Goal: Task Accomplishment & Management: Contribute content

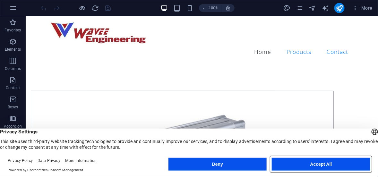
drag, startPoint x: 282, startPoint y: 148, endPoint x: 308, endPoint y: 164, distance: 30.1
click at [308, 164] on button "Accept All" at bounding box center [321, 164] width 98 height 13
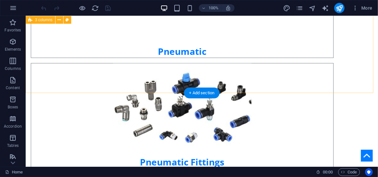
scroll to position [169, 0]
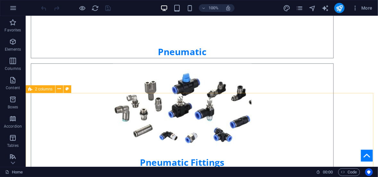
click at [67, 89] on icon at bounding box center [67, 89] width 4 height 7
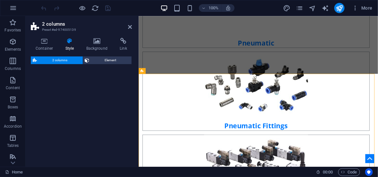
select select "rem"
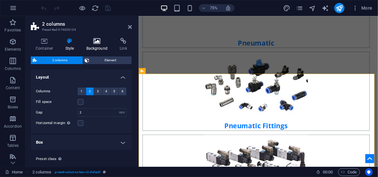
click at [93, 46] on h4 "Background" at bounding box center [98, 44] width 34 height 13
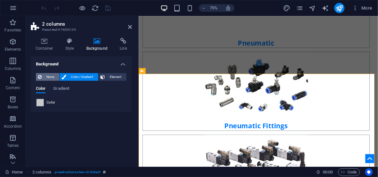
click at [50, 75] on span "None" at bounding box center [51, 77] width 14 height 8
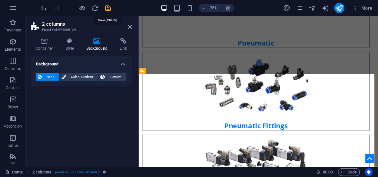
click at [107, 8] on icon "save" at bounding box center [108, 7] width 7 height 7
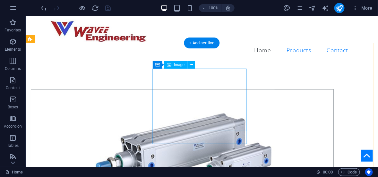
scroll to position [0, 0]
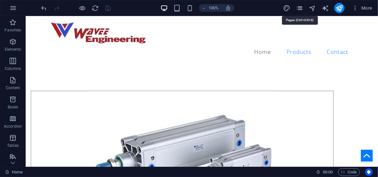
click at [300, 7] on icon "pages" at bounding box center [299, 7] width 7 height 7
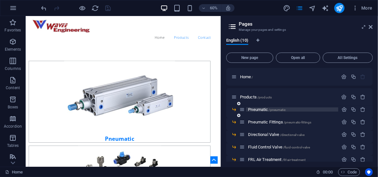
click at [258, 108] on span "Pneumatic /pneumatic" at bounding box center [267, 109] width 38 height 5
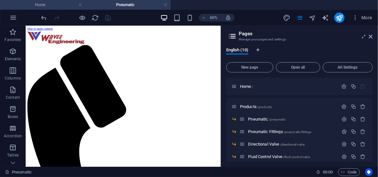
click at [47, 6] on h4 "Home" at bounding box center [42, 4] width 85 height 7
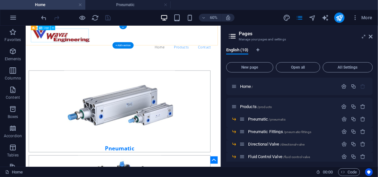
click at [80, 42] on div at bounding box center [188, 41] width 303 height 23
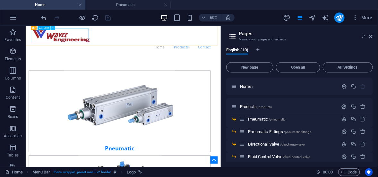
click at [54, 27] on button at bounding box center [53, 28] width 4 height 4
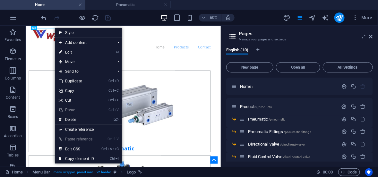
click at [71, 52] on link "⏎ Edit" at bounding box center [76, 52] width 43 height 10
select select "px"
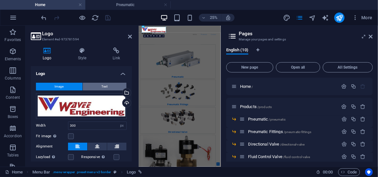
click at [102, 87] on span "Text" at bounding box center [105, 87] width 6 height 8
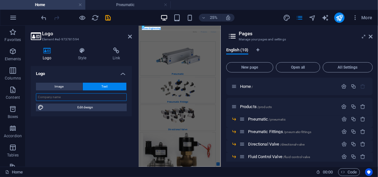
click at [58, 98] on input "text" at bounding box center [81, 97] width 91 height 8
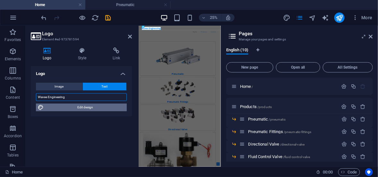
type input "Wavee Engineering"
click at [85, 106] on span "Edit design" at bounding box center [85, 108] width 79 height 8
select select "rem"
select select "700"
select select "px"
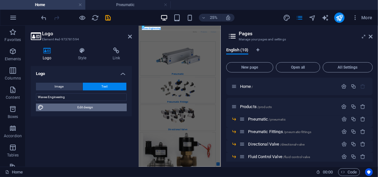
select select "rem"
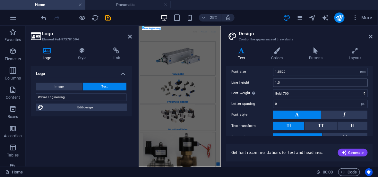
scroll to position [96, 0]
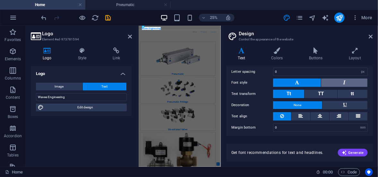
click at [348, 82] on button at bounding box center [344, 83] width 46 height 8
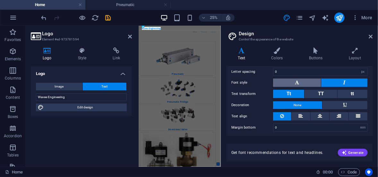
click at [301, 83] on button at bounding box center [297, 83] width 48 height 8
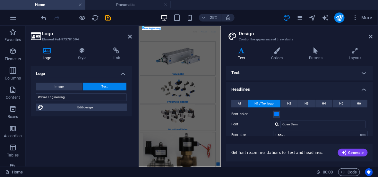
scroll to position [0, 0]
click at [364, 74] on h4 "Text" at bounding box center [299, 73] width 146 height 15
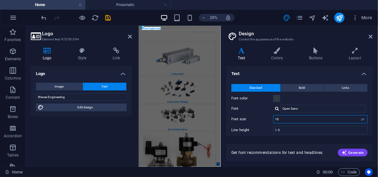
click at [330, 117] on input "16" at bounding box center [320, 119] width 94 height 8
drag, startPoint x: 284, startPoint y: 118, endPoint x: 268, endPoint y: 118, distance: 16.3
click at [268, 118] on div "Font size 16 rem px" at bounding box center [299, 119] width 136 height 8
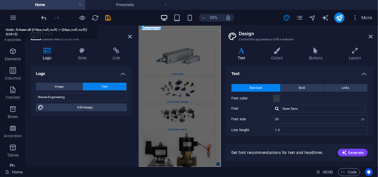
click at [43, 17] on icon "undo" at bounding box center [43, 17] width 7 height 7
click at [57, 17] on icon "redo" at bounding box center [56, 17] width 7 height 7
type input "20"
click at [370, 36] on icon at bounding box center [371, 36] width 4 height 5
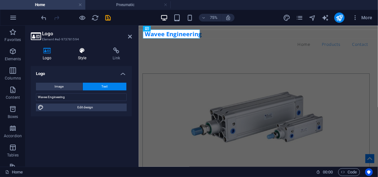
click at [80, 57] on h4 "Style" at bounding box center [83, 53] width 35 height 13
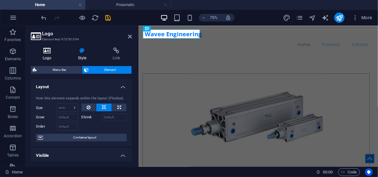
click at [48, 54] on h4 "Logo" at bounding box center [48, 53] width 35 height 13
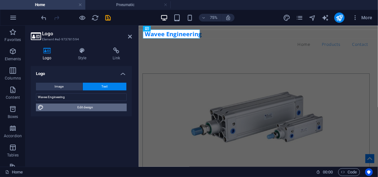
click at [89, 107] on span "Edit design" at bounding box center [85, 108] width 79 height 8
select select "px"
select select "200"
select select "px"
select select "rem"
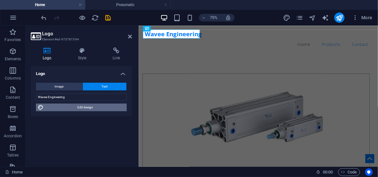
select select "700"
select select "px"
select select "rem"
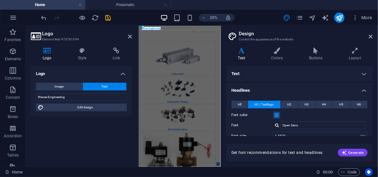
click at [322, 77] on h4 "Text" at bounding box center [299, 73] width 146 height 15
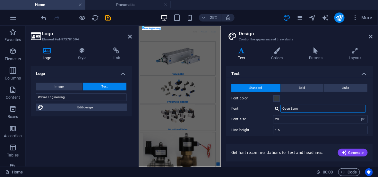
click at [303, 109] on input "Open Sans" at bounding box center [322, 109] width 85 height 8
click at [290, 117] on input "20" at bounding box center [320, 119] width 94 height 8
type input "24"
click at [291, 130] on input "1.5" at bounding box center [320, 130] width 94 height 8
click at [287, 119] on input "24" at bounding box center [320, 119] width 94 height 8
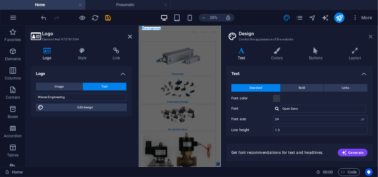
click at [369, 35] on icon at bounding box center [371, 36] width 4 height 5
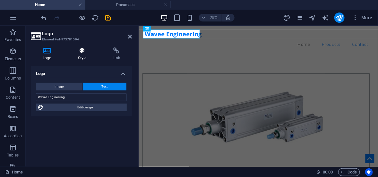
click at [80, 56] on h4 "Style" at bounding box center [83, 53] width 35 height 13
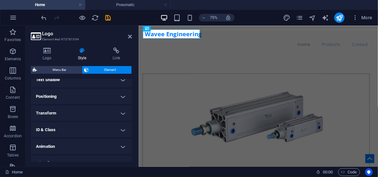
scroll to position [188, 0]
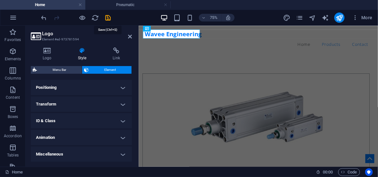
click at [108, 17] on icon "save" at bounding box center [108, 17] width 7 height 7
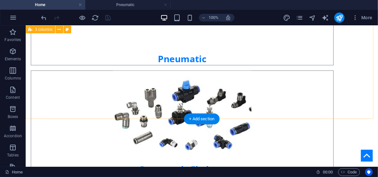
scroll to position [251, 0]
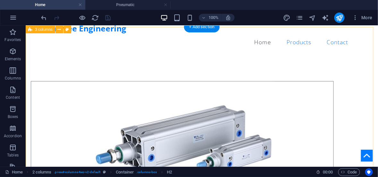
scroll to position [0, 0]
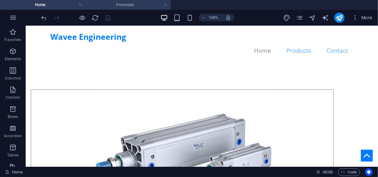
click at [138, 6] on h4 "Pneumatic" at bounding box center [127, 4] width 85 height 7
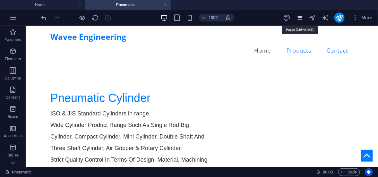
click at [300, 18] on icon "pages" at bounding box center [299, 17] width 7 height 7
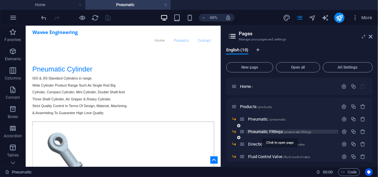
click at [261, 132] on span "Pneumatic Fittings /pneumatic-fittings" at bounding box center [279, 131] width 63 height 5
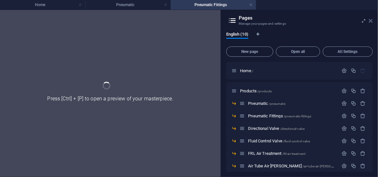
click at [371, 20] on icon at bounding box center [371, 20] width 4 height 5
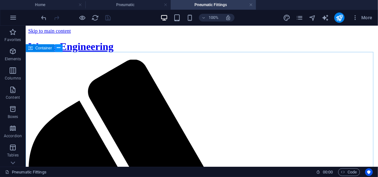
click at [59, 48] on icon at bounding box center [59, 48] width 4 height 7
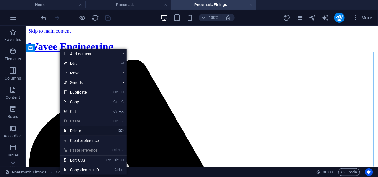
click at [80, 130] on link "⌦ Delete" at bounding box center [81, 131] width 43 height 10
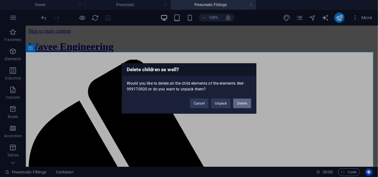
click at [242, 105] on button "Delete" at bounding box center [242, 104] width 18 height 10
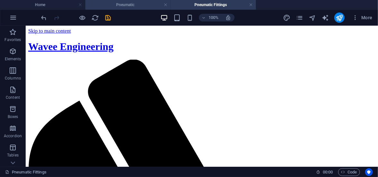
click at [137, 5] on h4 "Pneumatic" at bounding box center [127, 4] width 85 height 7
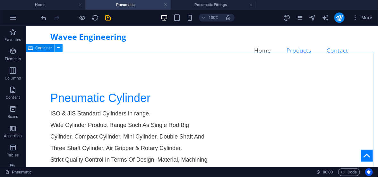
click at [58, 48] on icon at bounding box center [59, 48] width 4 height 7
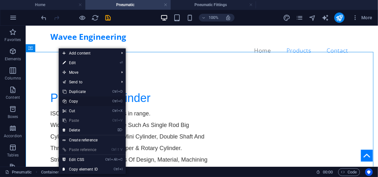
click at [75, 102] on link "Ctrl C Copy" at bounding box center [80, 101] width 43 height 10
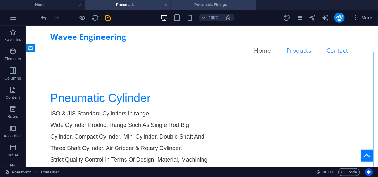
click at [209, 5] on h4 "Pneumatic Fittings" at bounding box center [213, 4] width 85 height 7
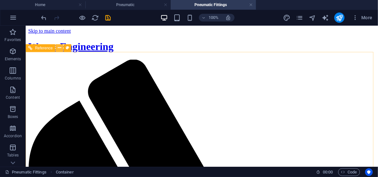
click at [60, 49] on icon at bounding box center [60, 48] width 4 height 7
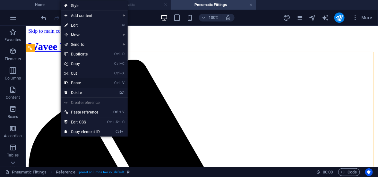
click at [94, 83] on link "Ctrl V Paste" at bounding box center [82, 83] width 43 height 10
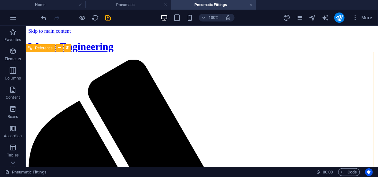
click at [44, 48] on span "Reference" at bounding box center [44, 48] width 18 height 4
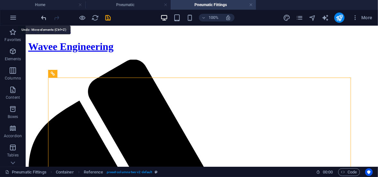
click at [44, 19] on icon "undo" at bounding box center [43, 17] width 7 height 7
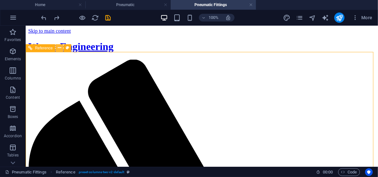
click at [58, 48] on icon at bounding box center [60, 48] width 4 height 7
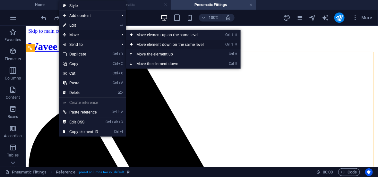
click at [180, 44] on link "Ctrl ⇧ ⬇ Move element down on the same level" at bounding box center [171, 45] width 90 height 10
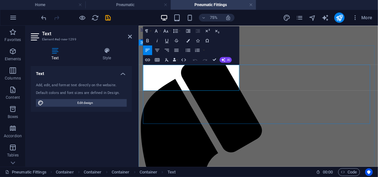
scroll to position [0, 3]
drag, startPoint x: 202, startPoint y: 87, endPoint x: 205, endPoint y: 91, distance: 5.3
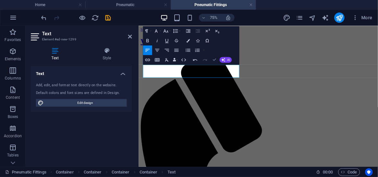
drag, startPoint x: 214, startPoint y: 61, endPoint x: 191, endPoint y: 63, distance: 22.9
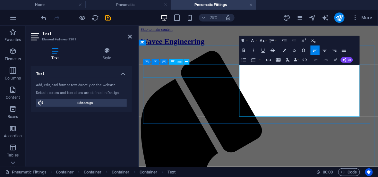
drag, startPoint x: 396, startPoint y: 143, endPoint x: 269, endPoint y: 87, distance: 138.8
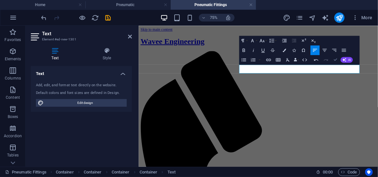
drag, startPoint x: 334, startPoint y: 59, endPoint x: 308, endPoint y: 34, distance: 36.3
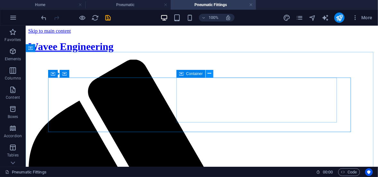
click at [208, 74] on icon at bounding box center [210, 73] width 4 height 7
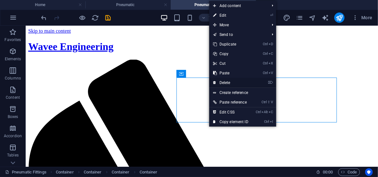
drag, startPoint x: 225, startPoint y: 84, endPoint x: 199, endPoint y: 58, distance: 36.5
click at [225, 84] on link "⌦ Delete" at bounding box center [230, 83] width 43 height 10
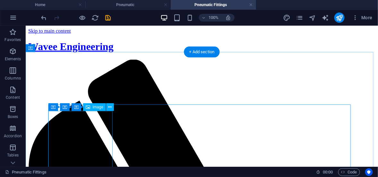
scroll to position [32, 0]
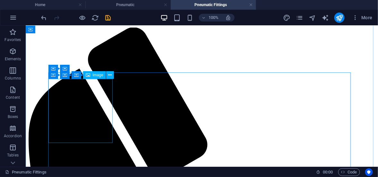
select select "px"
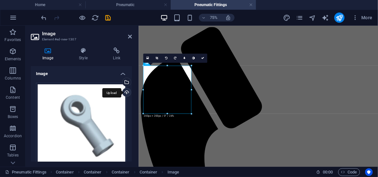
click at [124, 93] on div "Upload" at bounding box center [126, 93] width 10 height 10
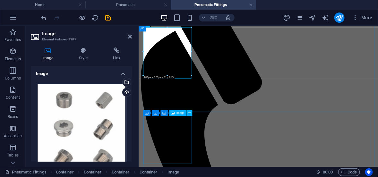
scroll to position [96, 0]
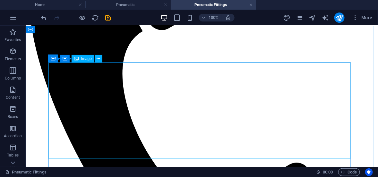
scroll to position [192, 0]
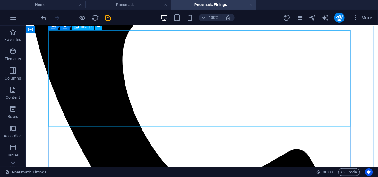
select select "px"
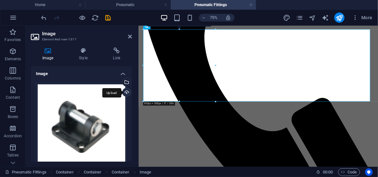
click at [124, 94] on div "Upload" at bounding box center [126, 93] width 10 height 10
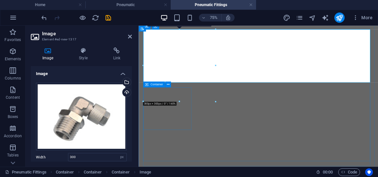
select select "px"
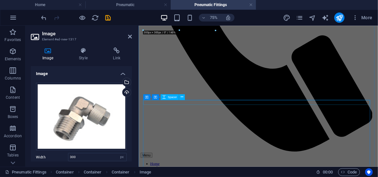
scroll to position [288, 0]
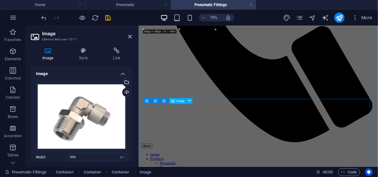
select select "px"
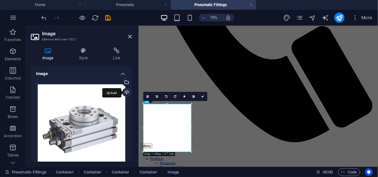
click at [124, 89] on div "Upload" at bounding box center [126, 93] width 10 height 10
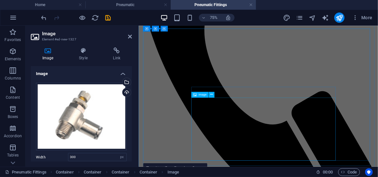
scroll to position [192, 0]
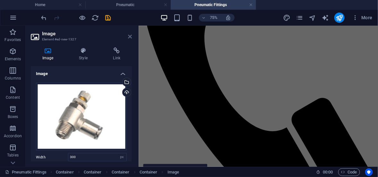
click at [129, 37] on icon at bounding box center [130, 36] width 4 height 5
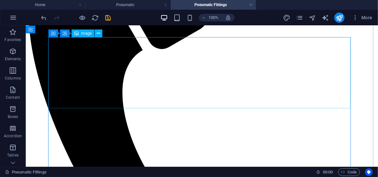
scroll to position [185, 0]
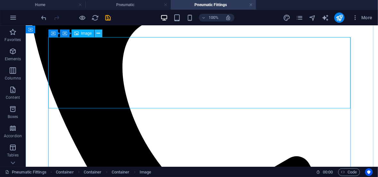
click at [98, 34] on icon at bounding box center [98, 33] width 4 height 7
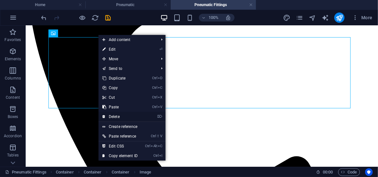
click at [120, 116] on link "⌦ Delete" at bounding box center [119, 117] width 43 height 10
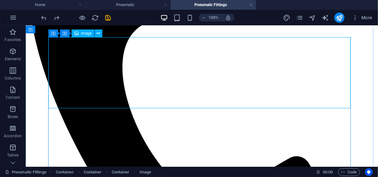
click at [81, 35] on span "Image" at bounding box center [86, 33] width 11 height 4
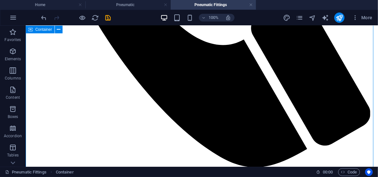
scroll to position [410, 0]
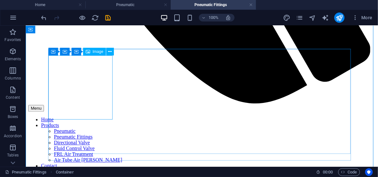
select select "px"
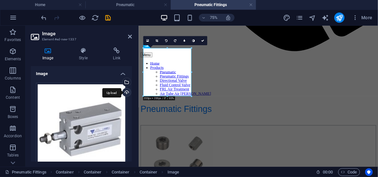
click at [125, 93] on div "Upload" at bounding box center [126, 93] width 10 height 10
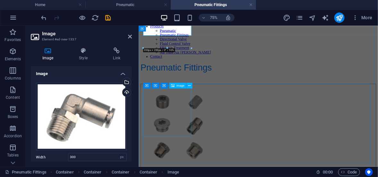
scroll to position [474, 0]
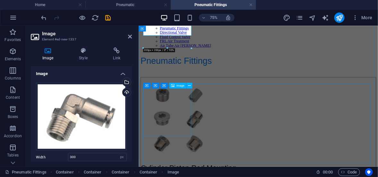
select select "px"
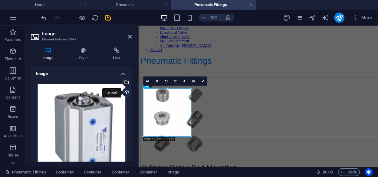
click at [126, 92] on div "Upload" at bounding box center [126, 93] width 10 height 10
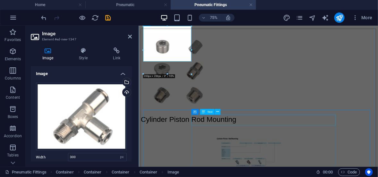
scroll to position [570, 0]
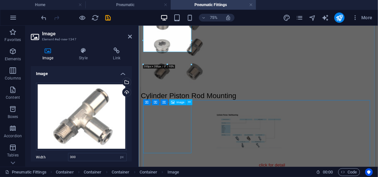
select select "px"
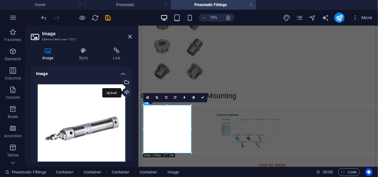
click at [126, 92] on div "Upload" at bounding box center [126, 93] width 10 height 10
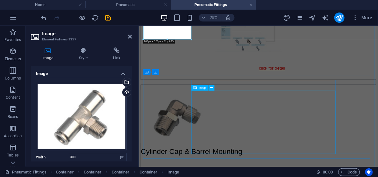
scroll to position [730, 0]
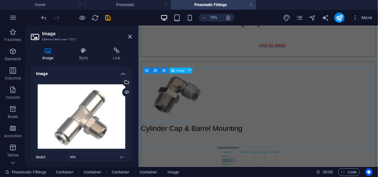
select select "px"
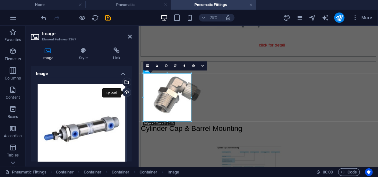
click at [125, 93] on div "Upload" at bounding box center [126, 93] width 10 height 10
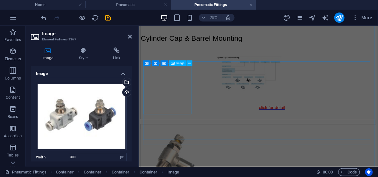
scroll to position [858, 0]
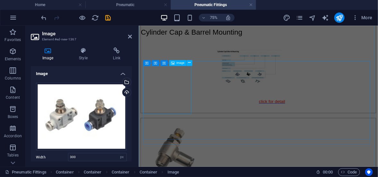
select select "px"
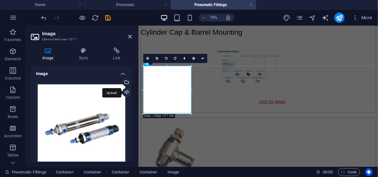
click at [126, 93] on div "Upload" at bounding box center [126, 93] width 10 height 10
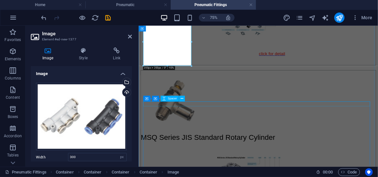
scroll to position [923, 0]
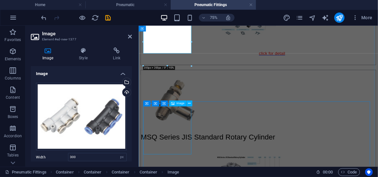
select select "px"
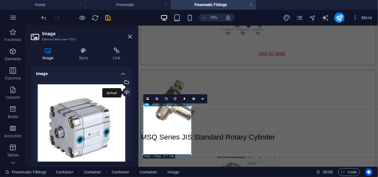
click at [125, 92] on div "Upload" at bounding box center [126, 93] width 10 height 10
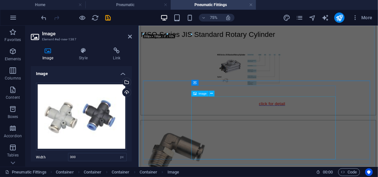
scroll to position [1083, 0]
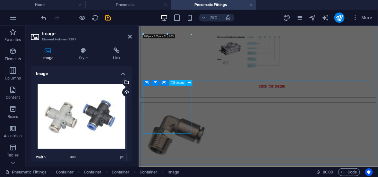
select select "px"
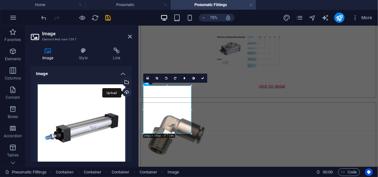
click at [126, 92] on div "Upload" at bounding box center [126, 93] width 10 height 10
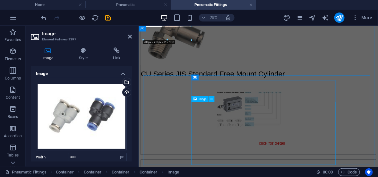
scroll to position [1211, 0]
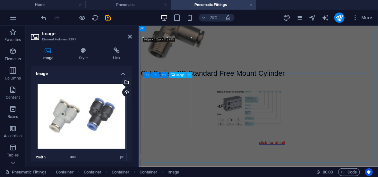
select select "px"
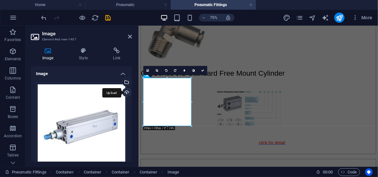
click at [124, 92] on div "Upload" at bounding box center [126, 93] width 10 height 10
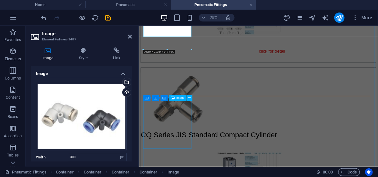
scroll to position [1339, 0]
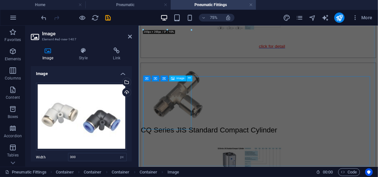
select select "px"
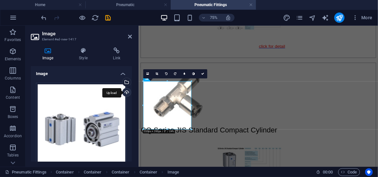
click at [126, 92] on div "Upload" at bounding box center [126, 93] width 10 height 10
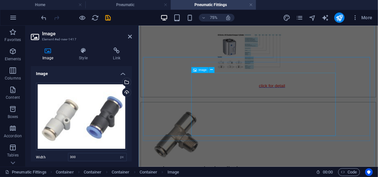
scroll to position [1500, 0]
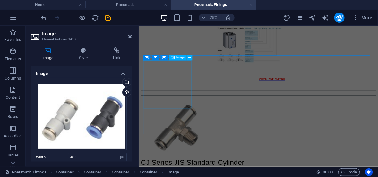
drag, startPoint x: 183, startPoint y: 98, endPoint x: 175, endPoint y: 104, distance: 10.3
select select "px"
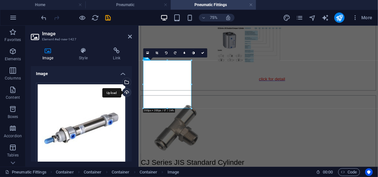
click at [126, 91] on div "Upload" at bounding box center [126, 93] width 10 height 10
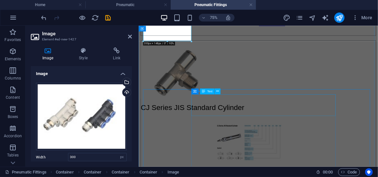
scroll to position [1596, 0]
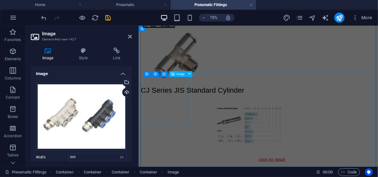
select select "px"
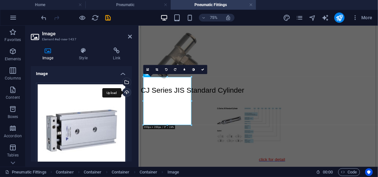
click at [124, 94] on div "Upload" at bounding box center [126, 93] width 10 height 10
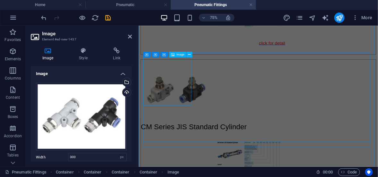
scroll to position [1756, 0]
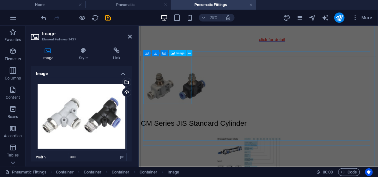
select select "px"
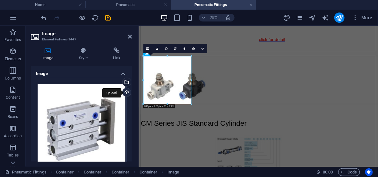
click at [123, 93] on div "Upload" at bounding box center [126, 93] width 10 height 10
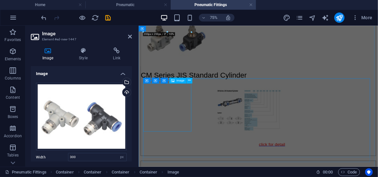
scroll to position [1852, 0]
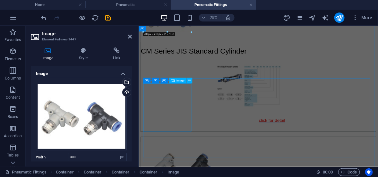
select select "px"
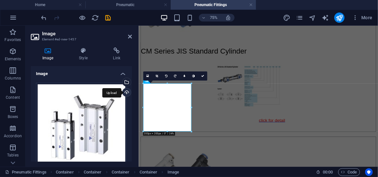
click at [125, 93] on div "Upload" at bounding box center [126, 93] width 10 height 10
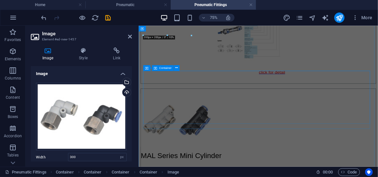
scroll to position [1980, 0]
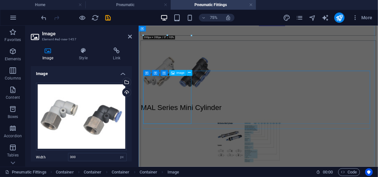
select select "px"
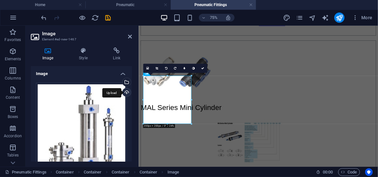
click at [125, 91] on div "Upload" at bounding box center [126, 93] width 10 height 10
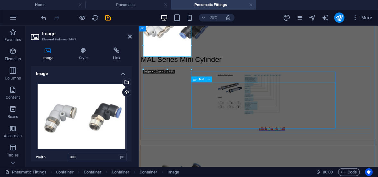
scroll to position [2077, 0]
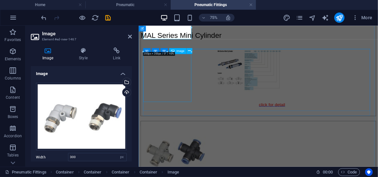
select select "px"
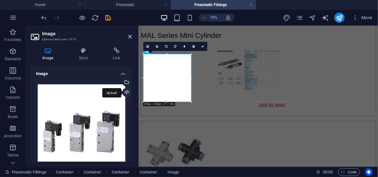
click at [126, 93] on div "Upload" at bounding box center [126, 93] width 10 height 10
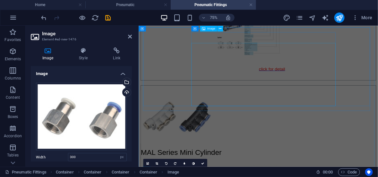
scroll to position [1916, 0]
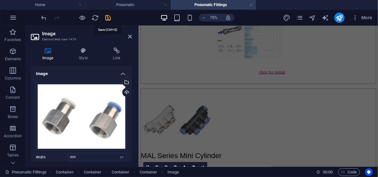
click at [107, 19] on icon "save" at bounding box center [108, 17] width 7 height 7
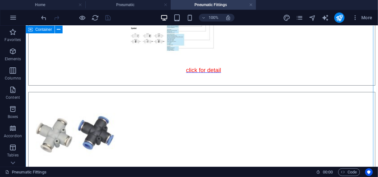
scroll to position [2163, 0]
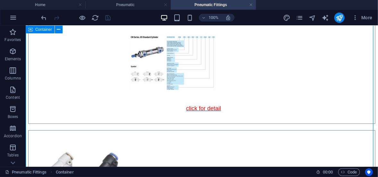
scroll to position [1907, 0]
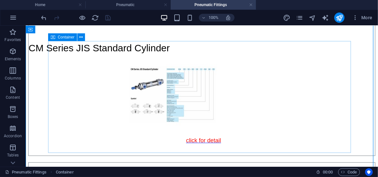
click at [60, 37] on span "Container" at bounding box center [66, 37] width 17 height 4
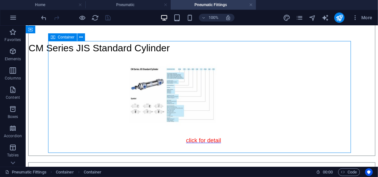
click at [61, 37] on span "Container" at bounding box center [66, 37] width 17 height 4
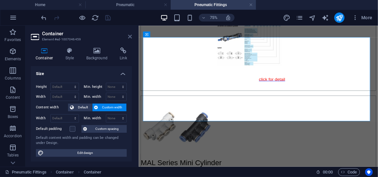
click at [130, 37] on icon at bounding box center [130, 36] width 4 height 5
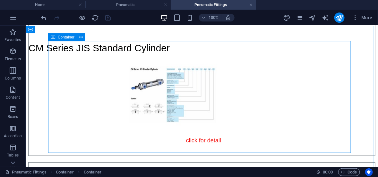
click at [53, 37] on icon at bounding box center [53, 37] width 4 height 8
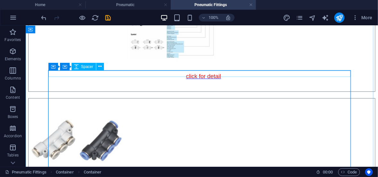
scroll to position [2003, 0]
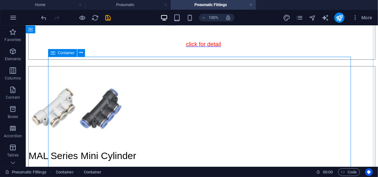
click at [54, 53] on icon at bounding box center [53, 53] width 4 height 8
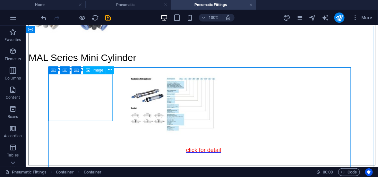
scroll to position [2099, 0]
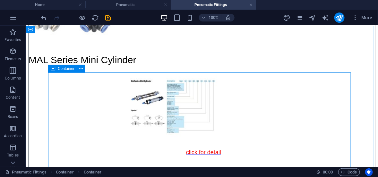
click at [53, 68] on icon at bounding box center [53, 69] width 4 height 8
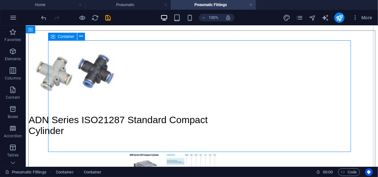
click at [52, 37] on icon at bounding box center [53, 37] width 4 height 8
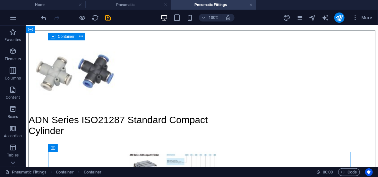
click at [52, 37] on icon at bounding box center [53, 37] width 4 height 8
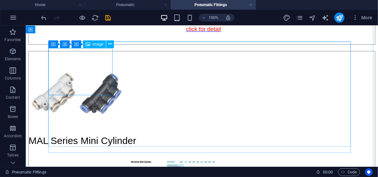
scroll to position [2018, 0]
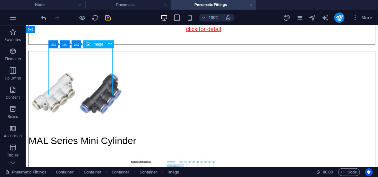
select select "px"
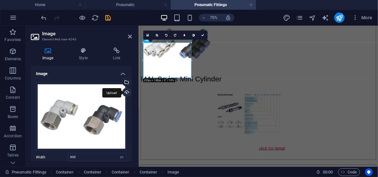
click at [124, 93] on div "Upload" at bounding box center [126, 93] width 10 height 10
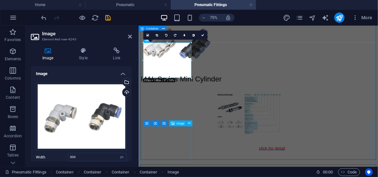
select select "px"
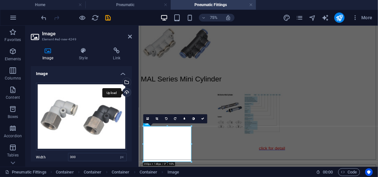
click at [125, 93] on div "Upload" at bounding box center [126, 93] width 10 height 10
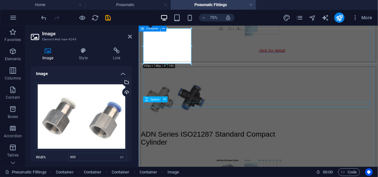
scroll to position [2178, 0]
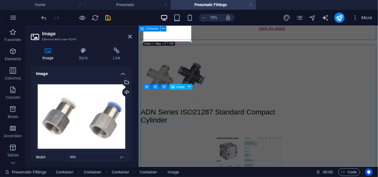
select select "px"
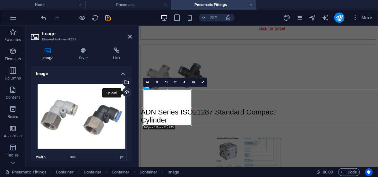
click at [125, 94] on div "Upload" at bounding box center [126, 93] width 10 height 10
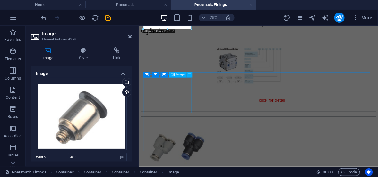
scroll to position [2307, 0]
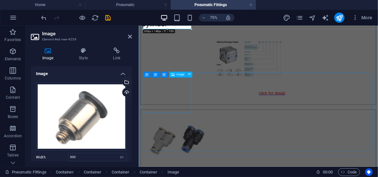
select select "px"
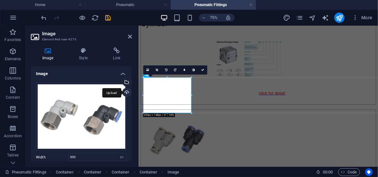
click at [124, 90] on div "Upload" at bounding box center [126, 93] width 10 height 10
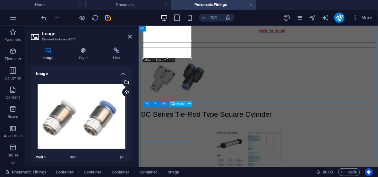
scroll to position [2403, 0]
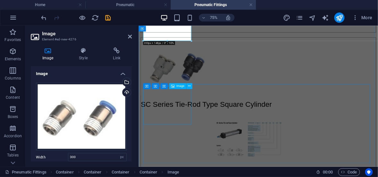
select select "px"
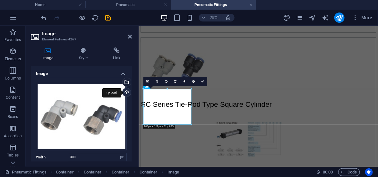
click at [125, 92] on div "Upload" at bounding box center [126, 93] width 10 height 10
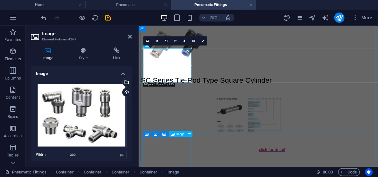
scroll to position [2499, 0]
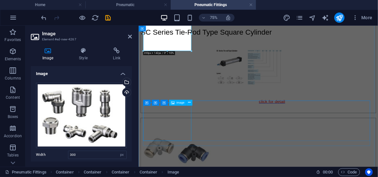
select select "px"
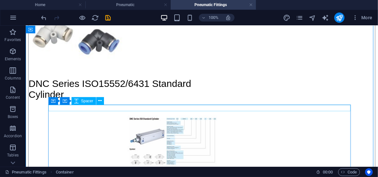
scroll to position [2627, 0]
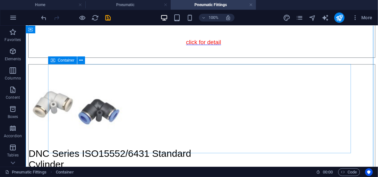
click at [53, 61] on icon at bounding box center [53, 60] width 4 height 8
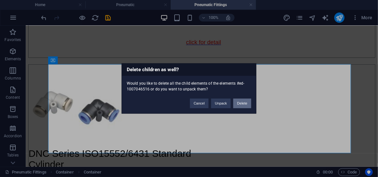
click at [238, 105] on button "Delete" at bounding box center [242, 104] width 18 height 10
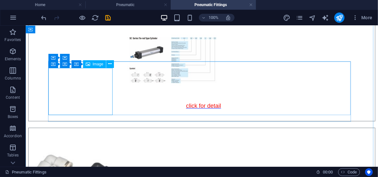
scroll to position [2563, 0]
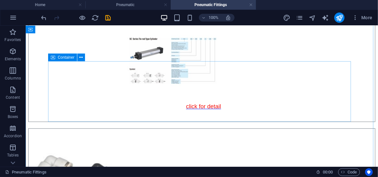
click at [52, 59] on icon at bounding box center [53, 58] width 4 height 8
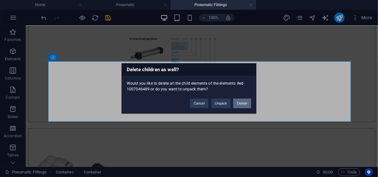
click at [238, 103] on button "Delete" at bounding box center [242, 104] width 18 height 10
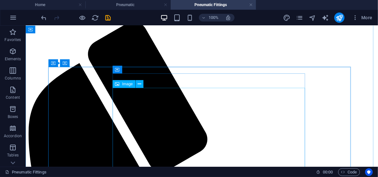
scroll to position [32, 0]
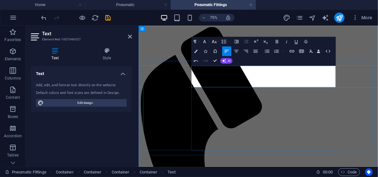
scroll to position [124, 3]
drag, startPoint x: 334, startPoint y: 87, endPoint x: 210, endPoint y: 86, distance: 124.1
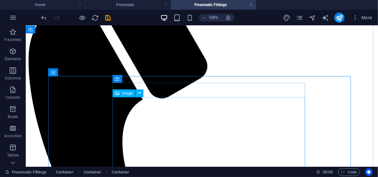
scroll to position [160, 0]
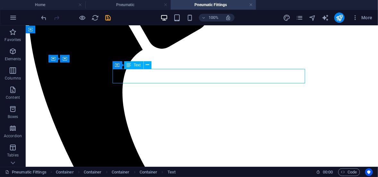
drag, startPoint x: 163, startPoint y: 73, endPoint x: 319, endPoint y: 105, distance: 158.6
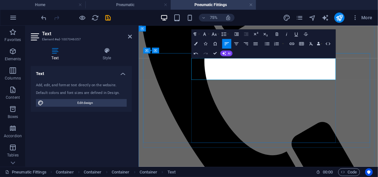
scroll to position [81, 3]
drag, startPoint x: 344, startPoint y: 76, endPoint x: 210, endPoint y: 79, distance: 134.3
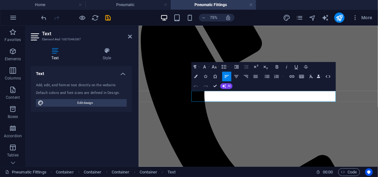
scroll to position [234, 0]
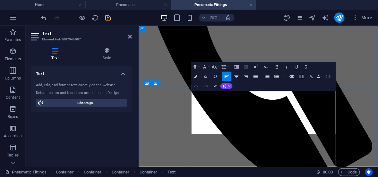
scroll to position [555, 1]
drag, startPoint x: 244, startPoint y: 134, endPoint x: 200, endPoint y: 118, distance: 46.6
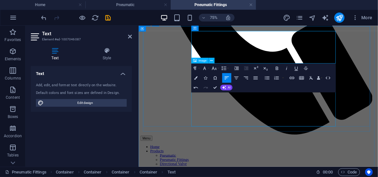
scroll to position [330, 0]
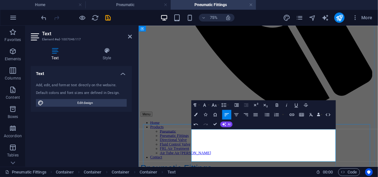
scroll to position [447, 1]
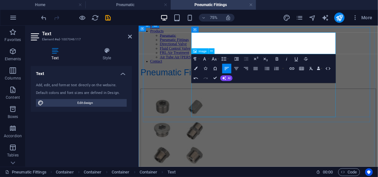
scroll to position [491, 0]
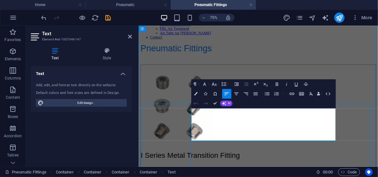
scroll to position [458, 1]
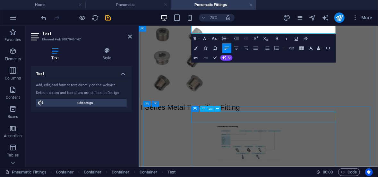
scroll to position [619, 0]
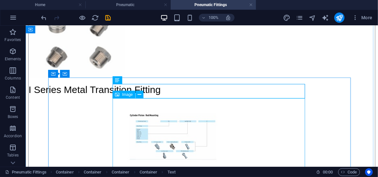
scroll to position [683, 0]
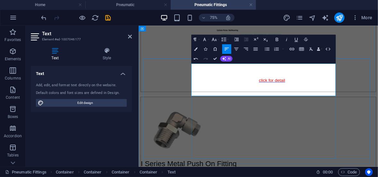
scroll to position [468, 1]
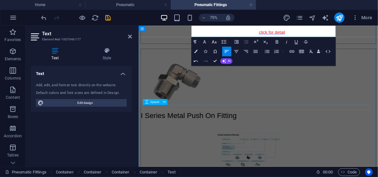
scroll to position [779, 0]
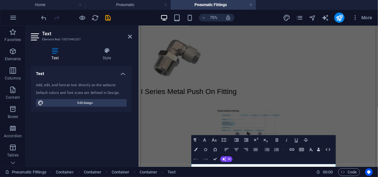
scroll to position [779, 0]
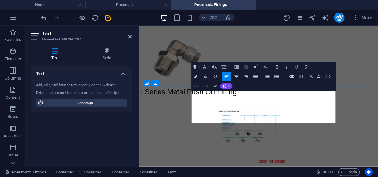
scroll to position [372, 1]
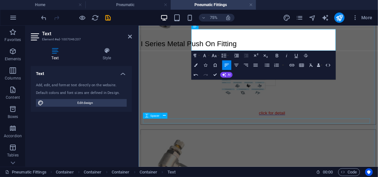
scroll to position [907, 0]
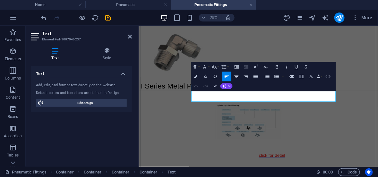
scroll to position [912, 0]
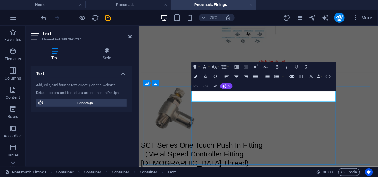
drag, startPoint x: 209, startPoint y: 117, endPoint x: 213, endPoint y: 119, distance: 4.2
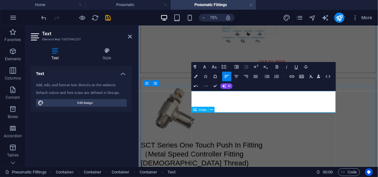
scroll to position [48, 3]
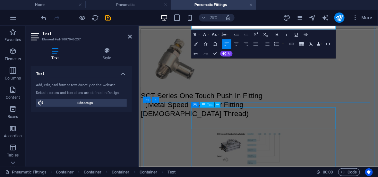
scroll to position [1008, 0]
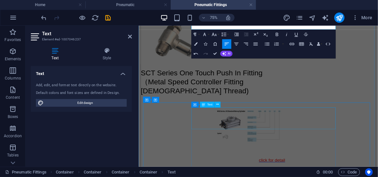
drag, startPoint x: 246, startPoint y: 145, endPoint x: 432, endPoint y: 101, distance: 191.3
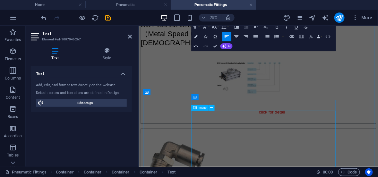
scroll to position [1136, 0]
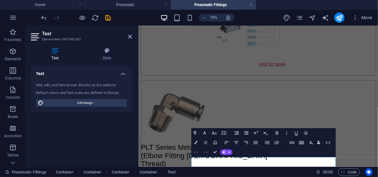
scroll to position [1148, 0]
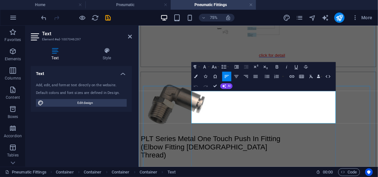
scroll to position [264, 1]
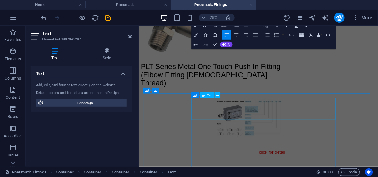
scroll to position [1276, 0]
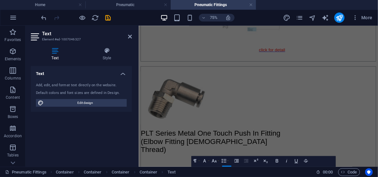
scroll to position [1288, 0]
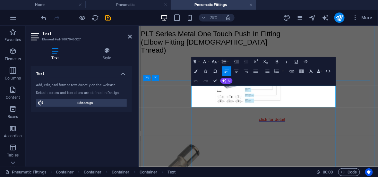
drag, startPoint x: 256, startPoint y: 129, endPoint x: 211, endPoint y: 114, distance: 47.7
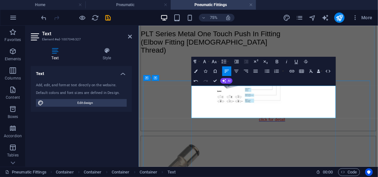
scroll to position [264, 1]
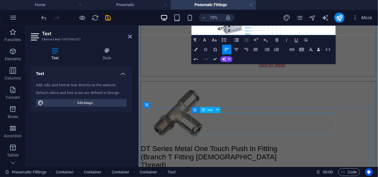
scroll to position [1384, 0]
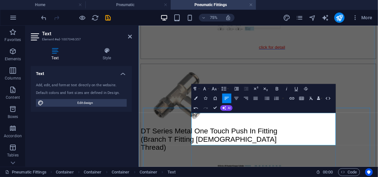
scroll to position [296, 1]
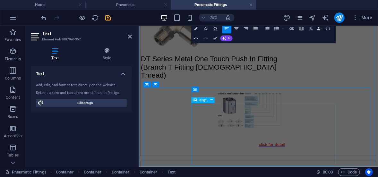
scroll to position [1544, 0]
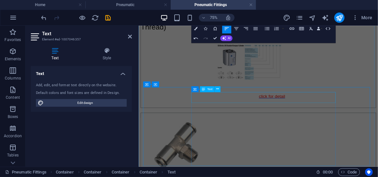
drag, startPoint x: 252, startPoint y: 120, endPoint x: 485, endPoint y: 80, distance: 236.4
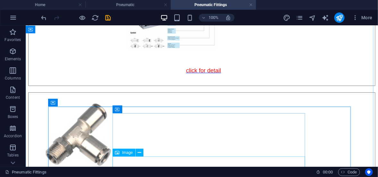
scroll to position [1476, 0]
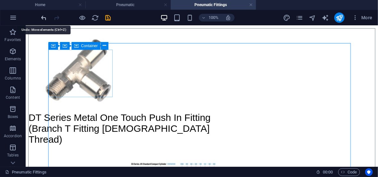
click at [42, 18] on icon "undo" at bounding box center [43, 17] width 7 height 7
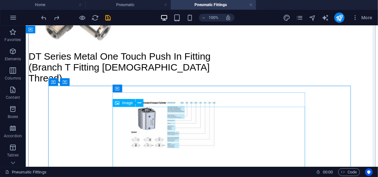
scroll to position [1601, 0]
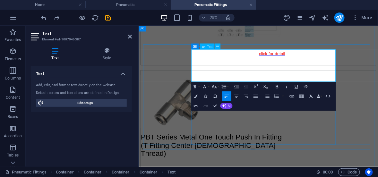
scroll to position [318, 1]
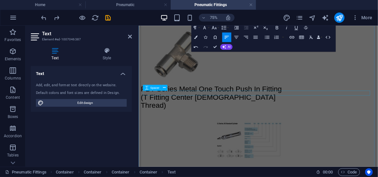
scroll to position [1633, 0]
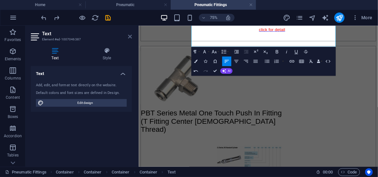
click at [130, 37] on icon at bounding box center [130, 36] width 4 height 5
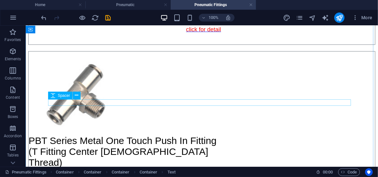
scroll to position [1697, 0]
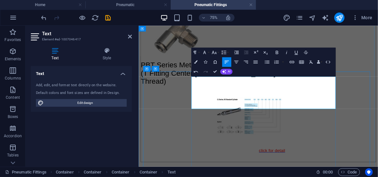
scroll to position [372, 1]
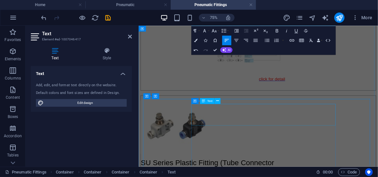
scroll to position [1794, 0]
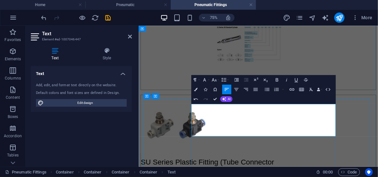
scroll to position [393, 1]
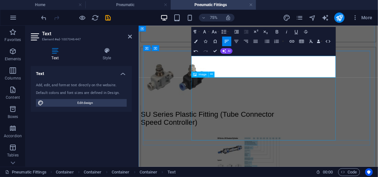
scroll to position [1922, 0]
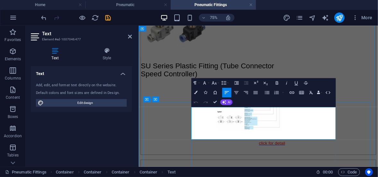
scroll to position [339, 1]
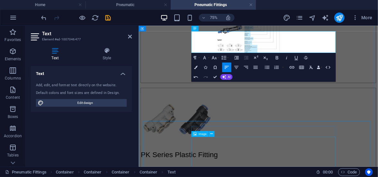
scroll to position [2050, 0]
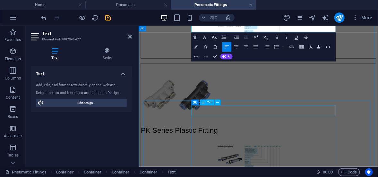
drag, startPoint x: 240, startPoint y: 139, endPoint x: 472, endPoint y: 111, distance: 233.8
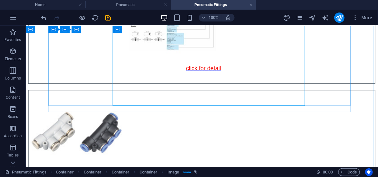
scroll to position [2082, 0]
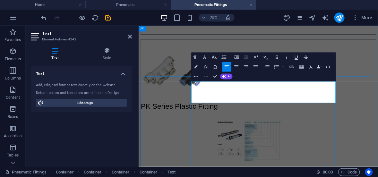
scroll to position [307, 1]
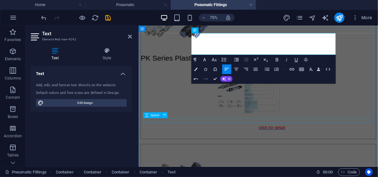
scroll to position [2178, 0]
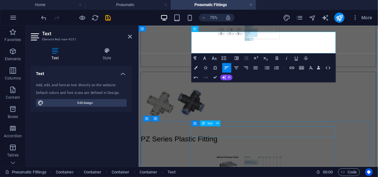
scroll to position [2274, 0]
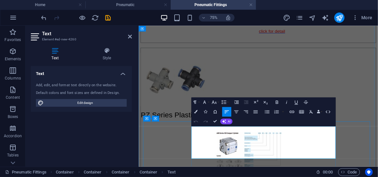
scroll to position [339, 1]
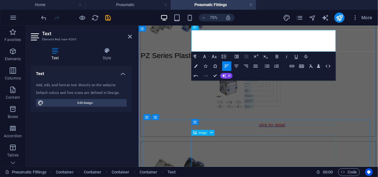
scroll to position [2403, 0]
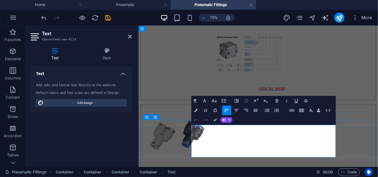
scroll to position [339, 7]
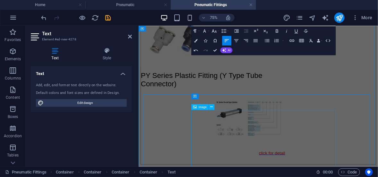
scroll to position [2563, 0]
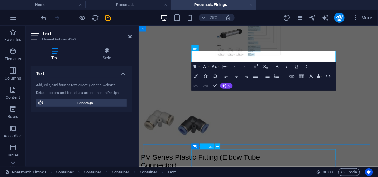
scroll to position [2627, 0]
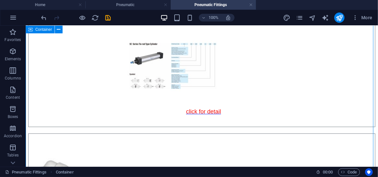
scroll to position [2627, 0]
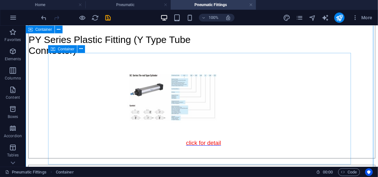
click at [53, 49] on icon at bounding box center [53, 49] width 4 height 8
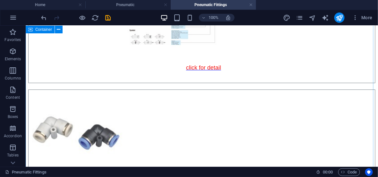
scroll to position [2734, 0]
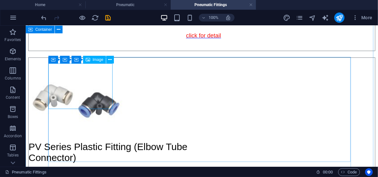
select select "px"
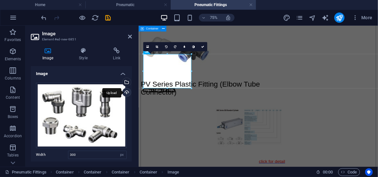
click at [127, 92] on div "Upload" at bounding box center [126, 93] width 10 height 10
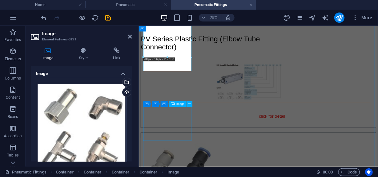
scroll to position [2798, 0]
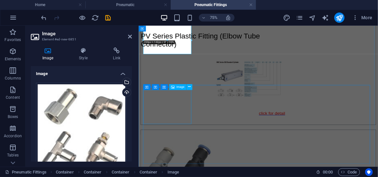
select select "px"
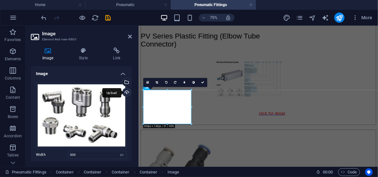
click at [126, 91] on div "Upload" at bounding box center [126, 93] width 10 height 10
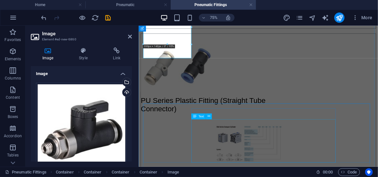
scroll to position [2895, 0]
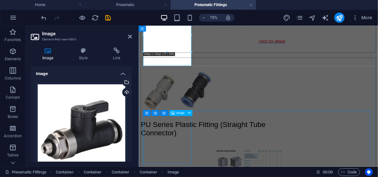
select select "px"
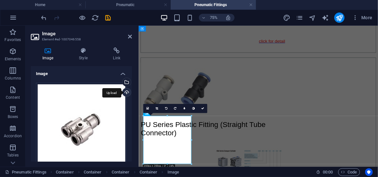
click at [123, 91] on div "Upload" at bounding box center [126, 93] width 10 height 10
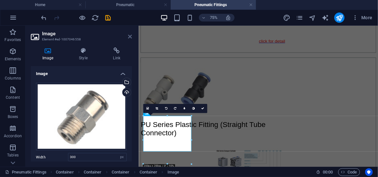
drag, startPoint x: 130, startPoint y: 38, endPoint x: 19, endPoint y: 89, distance: 121.8
click at [130, 38] on icon at bounding box center [130, 36] width 4 height 5
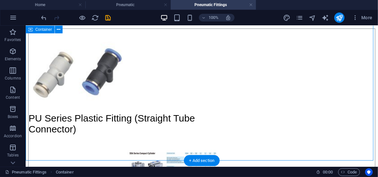
scroll to position [2991, 0]
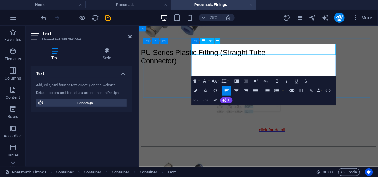
scroll to position [533, 1]
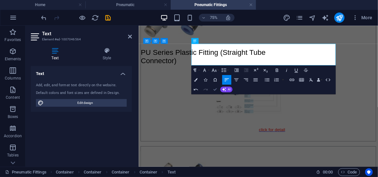
drag, startPoint x: 343, startPoint y: 45, endPoint x: 215, endPoint y: 89, distance: 135.2
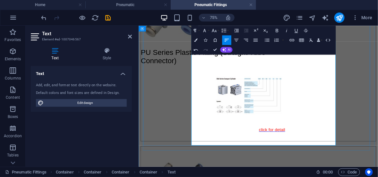
scroll to position [3023, 0]
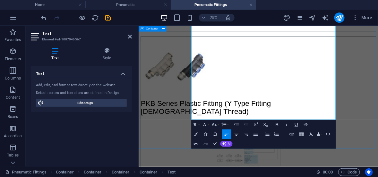
scroll to position [3151, 0]
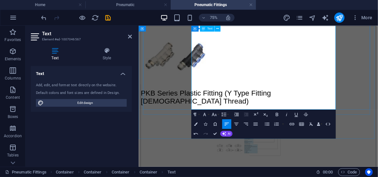
drag, startPoint x: 312, startPoint y: 132, endPoint x: 281, endPoint y: 53, distance: 84.2
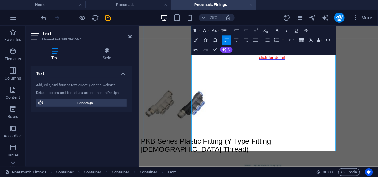
scroll to position [3023, 0]
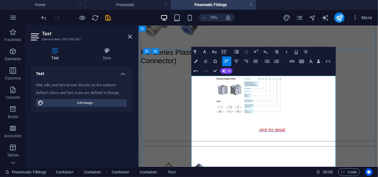
scroll to position [2959, 0]
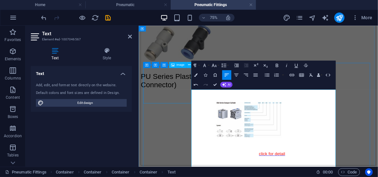
drag, startPoint x: 317, startPoint y: 187, endPoint x: 207, endPoint y: 119, distance: 129.0
click at [204, 64] on icon "button" at bounding box center [204, 66] width 3 height 4
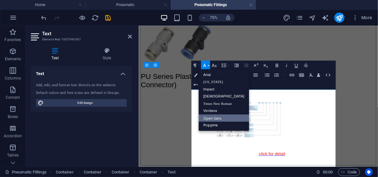
scroll to position [0, 0]
click at [207, 76] on link "Arial" at bounding box center [223, 74] width 51 height 7
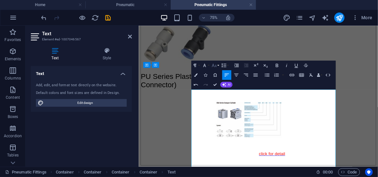
click at [216, 63] on icon "button" at bounding box center [214, 66] width 6 height 6
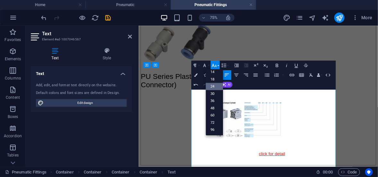
scroll to position [52, 0]
click at [215, 80] on link "18" at bounding box center [213, 79] width 17 height 7
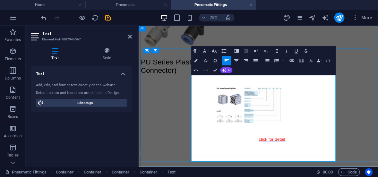
scroll to position [2991, 0]
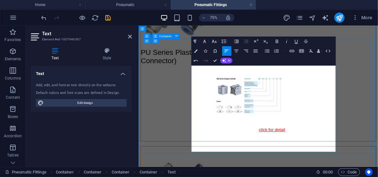
drag, startPoint x: 247, startPoint y: 177, endPoint x: 207, endPoint y: 134, distance: 59.0
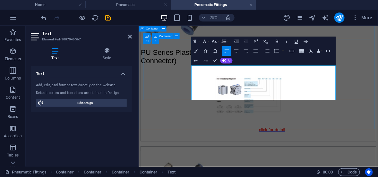
click at [206, 143] on div "Pneumatic Fittings I Series Metal Transition Fitting click for detail I Series …" at bounding box center [298, 128] width 314 height 5158
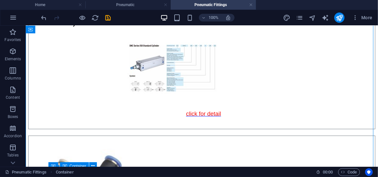
scroll to position [2863, 0]
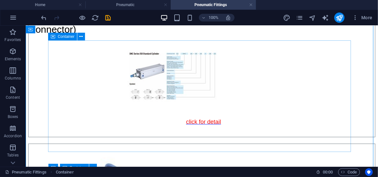
click at [53, 37] on icon at bounding box center [53, 37] width 4 height 8
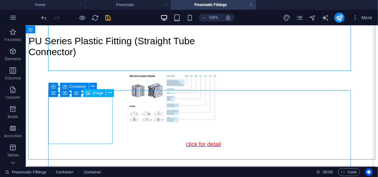
scroll to position [3087, 0]
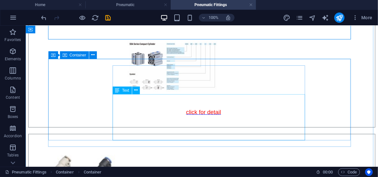
click at [123, 91] on span "Text" at bounding box center [125, 90] width 7 height 4
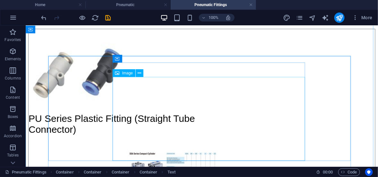
scroll to position [2959, 0]
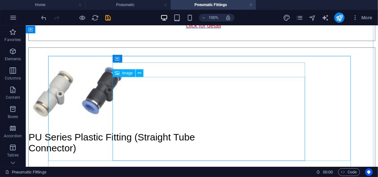
click at [127, 74] on span "Image" at bounding box center [127, 73] width 11 height 4
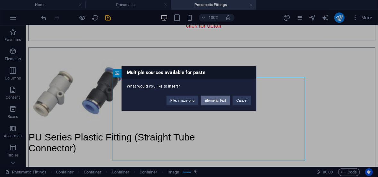
click at [215, 102] on button "Element: Text" at bounding box center [215, 101] width 29 height 10
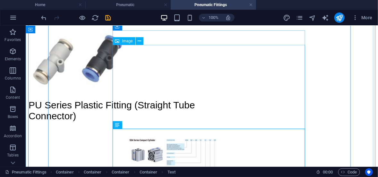
scroll to position [3023, 0]
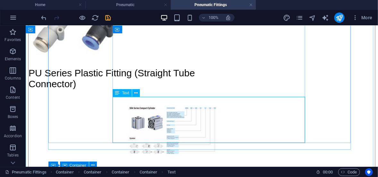
click at [121, 92] on div "Text" at bounding box center [122, 93] width 19 height 8
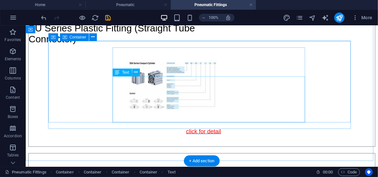
scroll to position [3151, 0]
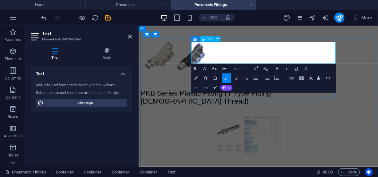
drag, startPoint x: 364, startPoint y: 68, endPoint x: 208, endPoint y: 59, distance: 156.0
copy span "PCT Series Metal One Touch Push In Fitting (Metal Straight Fitting Male Thread)"
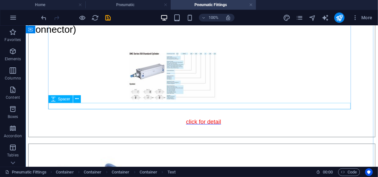
scroll to position [2956, 0]
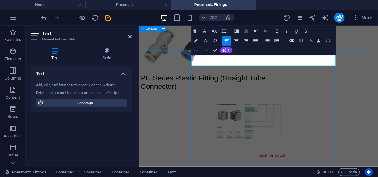
drag, startPoint x: 290, startPoint y: 72, endPoint x: 285, endPoint y: 72, distance: 5.8
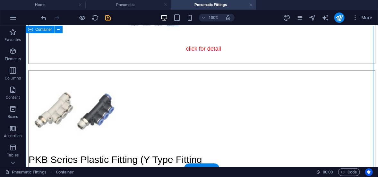
scroll to position [3149, 0]
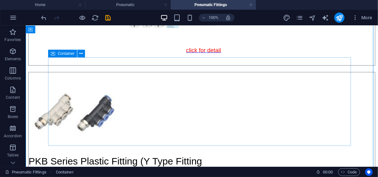
click at [53, 53] on icon at bounding box center [53, 54] width 4 height 8
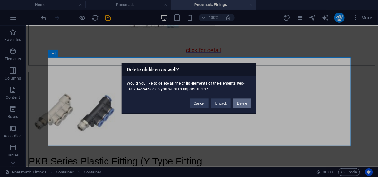
click at [240, 105] on button "Delete" at bounding box center [242, 104] width 18 height 10
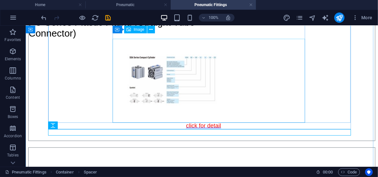
scroll to position [3053, 0]
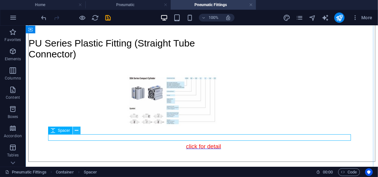
click at [75, 131] on icon at bounding box center [77, 130] width 4 height 7
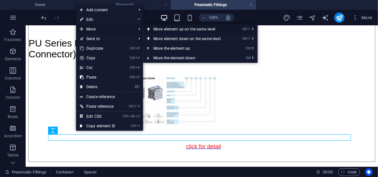
click at [188, 31] on link "Ctrl ⇧ ⬆ Move element up on the same level" at bounding box center [188, 29] width 90 height 10
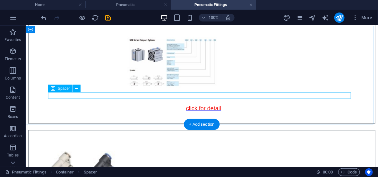
scroll to position [3114, 0]
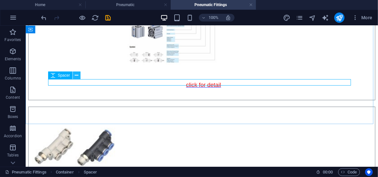
click at [76, 77] on icon at bounding box center [77, 75] width 4 height 7
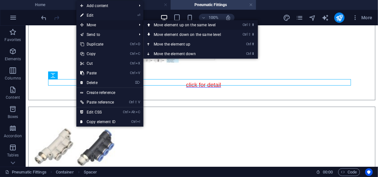
click at [172, 26] on link "Ctrl ⇧ ⬆ Move element up on the same level" at bounding box center [188, 25] width 90 height 10
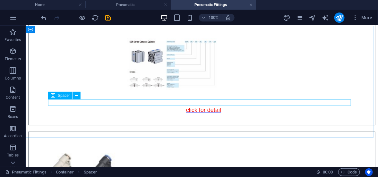
scroll to position [3120, 0]
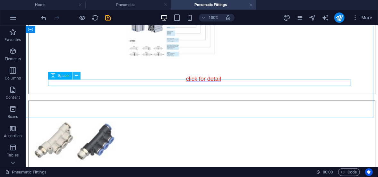
click at [77, 77] on icon at bounding box center [77, 75] width 4 height 7
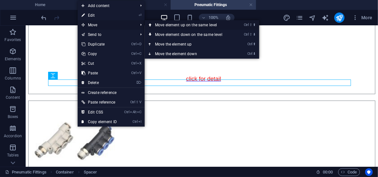
click at [168, 26] on link "Ctrl ⇧ ⬆ Move element up on the same level" at bounding box center [190, 25] width 90 height 10
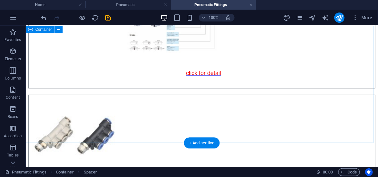
scroll to position [3127, 0]
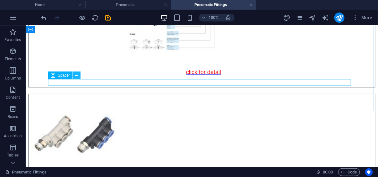
click at [76, 77] on icon at bounding box center [77, 75] width 4 height 7
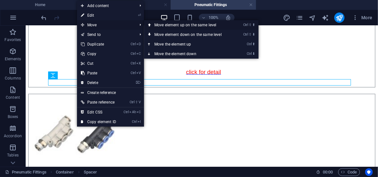
drag, startPoint x: 174, startPoint y: 25, endPoint x: 42, endPoint y: 86, distance: 145.3
click at [174, 25] on link "Ctrl ⇧ ⬆ Move element up on the same level" at bounding box center [189, 25] width 90 height 10
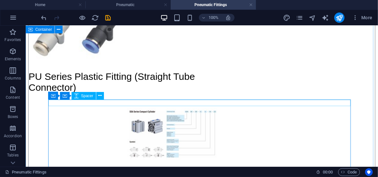
scroll to position [2941, 0]
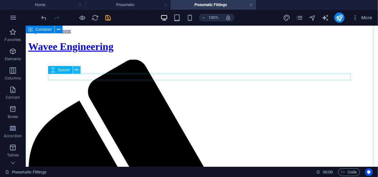
click at [75, 70] on icon at bounding box center [77, 70] width 4 height 7
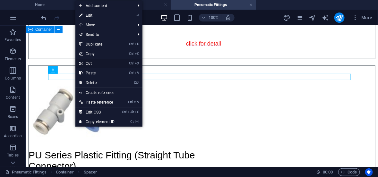
scroll to position [2941, 0]
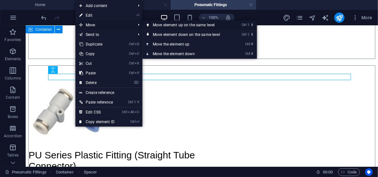
drag, startPoint x: 163, startPoint y: 25, endPoint x: 138, endPoint y: 0, distance: 35.6
click at [163, 25] on link "Ctrl ⇧ ⬆ Move element up on the same level" at bounding box center [187, 25] width 90 height 10
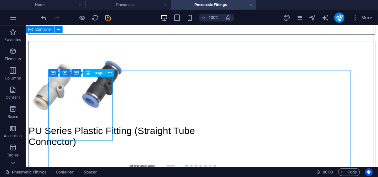
scroll to position [2970, 0]
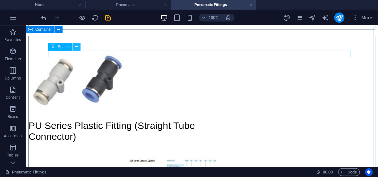
click at [77, 48] on icon at bounding box center [77, 47] width 4 height 7
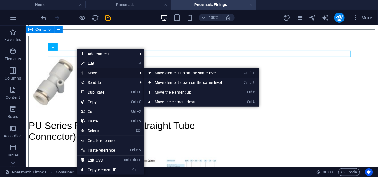
click at [171, 73] on link "Ctrl ⇧ ⬆ Move element up on the same level" at bounding box center [189, 73] width 90 height 10
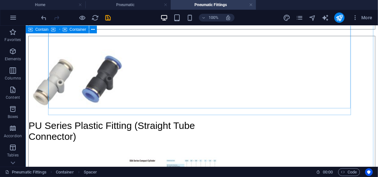
scroll to position [2913, 0]
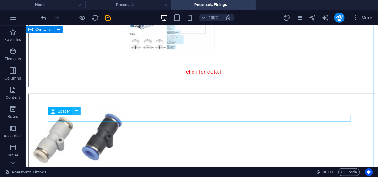
click at [76, 111] on icon at bounding box center [77, 111] width 4 height 7
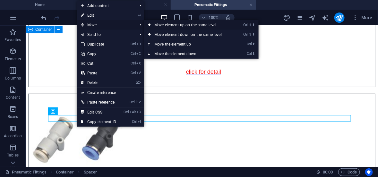
click at [166, 27] on link "Ctrl ⇧ ⬆ Move element up on the same level" at bounding box center [189, 25] width 90 height 10
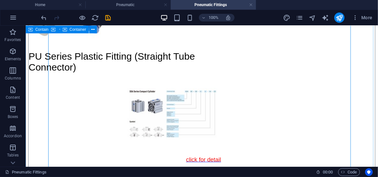
scroll to position [3015, 0]
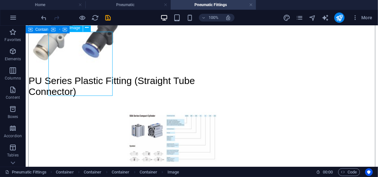
select select "px"
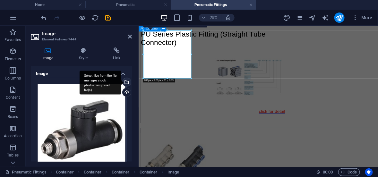
click at [127, 82] on div "Select files from the file manager, stock photos, or upload file(s)" at bounding box center [126, 83] width 10 height 10
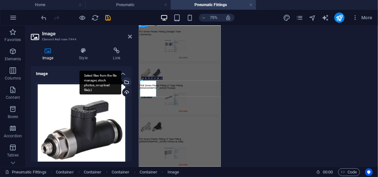
scroll to position [2801, 0]
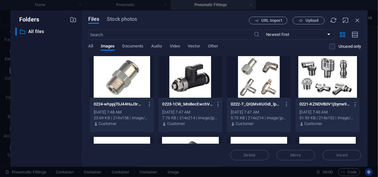
click at [115, 85] on div at bounding box center [122, 77] width 64 height 42
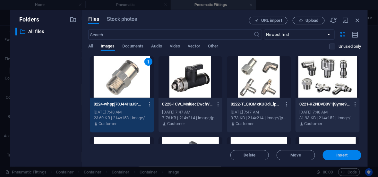
click at [344, 157] on span "Insert" at bounding box center [341, 155] width 11 height 4
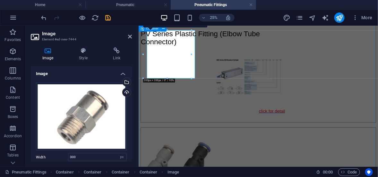
scroll to position [3015, 0]
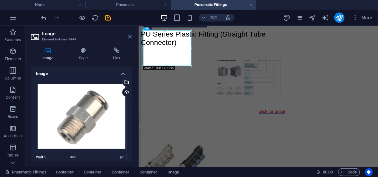
click at [129, 37] on icon at bounding box center [130, 36] width 4 height 5
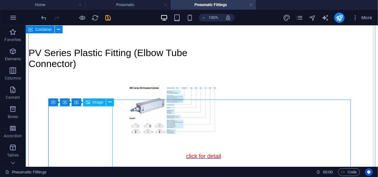
scroll to position [2823, 0]
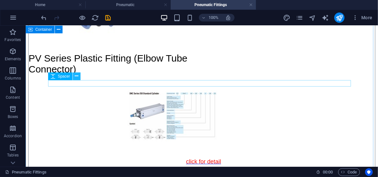
click at [76, 77] on icon at bounding box center [77, 76] width 4 height 7
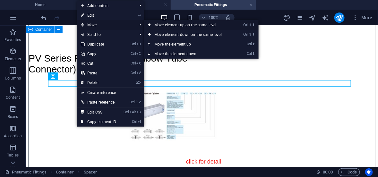
click at [188, 26] on link "Ctrl ⇧ ⬆ Move element up on the same level" at bounding box center [189, 25] width 90 height 10
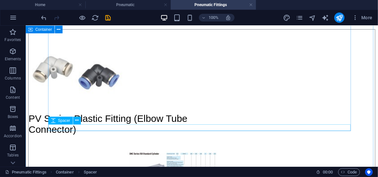
scroll to position [2795, 0]
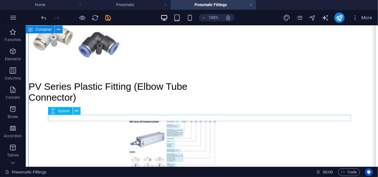
click at [76, 112] on icon at bounding box center [77, 111] width 4 height 7
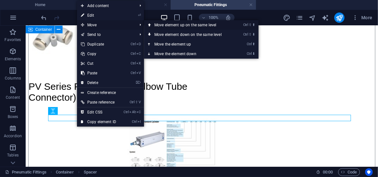
click at [186, 26] on link "Ctrl ⇧ ⬆ Move element up on the same level" at bounding box center [189, 25] width 90 height 10
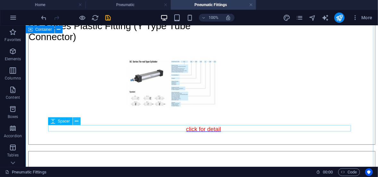
scroll to position [2673, 0]
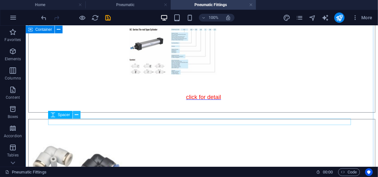
click at [77, 115] on icon at bounding box center [77, 115] width 4 height 7
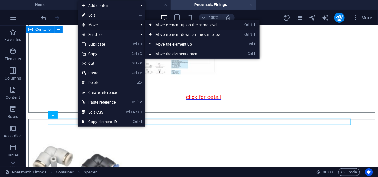
drag, startPoint x: 147, startPoint y: 3, endPoint x: 174, endPoint y: 27, distance: 35.9
click at [174, 27] on link "Ctrl ⇧ ⬆ Move element up on the same level" at bounding box center [190, 25] width 90 height 10
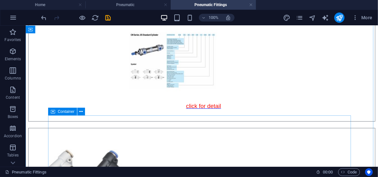
scroll to position [2074, 0]
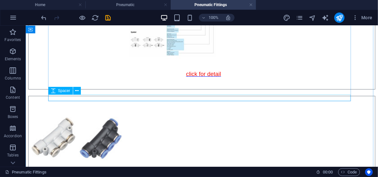
click at [61, 91] on span "Spacer" at bounding box center [64, 91] width 12 height 4
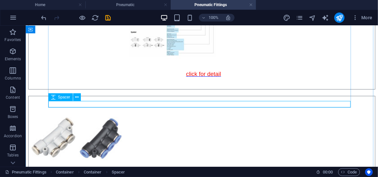
click at [61, 99] on span "Spacer" at bounding box center [64, 97] width 12 height 4
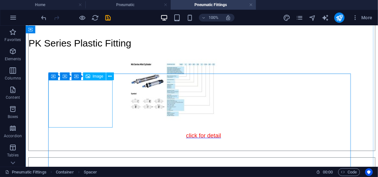
scroll to position [2234, 0]
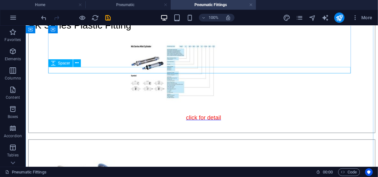
click at [60, 63] on span "Spacer" at bounding box center [64, 63] width 12 height 4
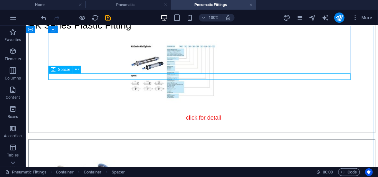
click at [63, 70] on span "Spacer" at bounding box center [64, 70] width 12 height 4
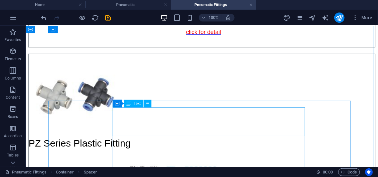
scroll to position [2362, 0]
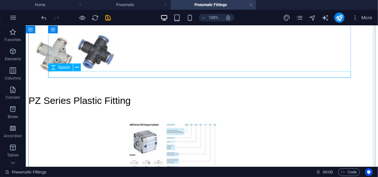
click at [59, 69] on span "Spacer" at bounding box center [64, 67] width 12 height 4
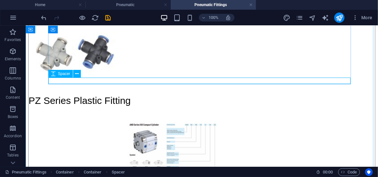
click at [59, 74] on span "Spacer" at bounding box center [64, 74] width 12 height 4
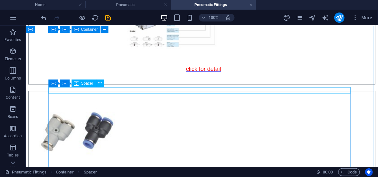
scroll to position [2490, 0]
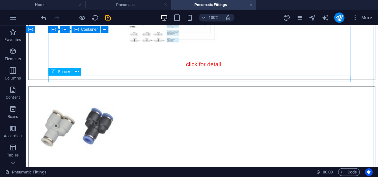
click at [57, 73] on div "Spacer" at bounding box center [60, 72] width 24 height 8
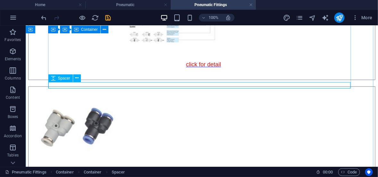
click at [60, 79] on span "Spacer" at bounding box center [64, 78] width 12 height 4
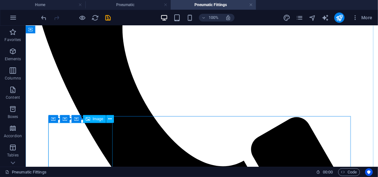
scroll to position [288, 0]
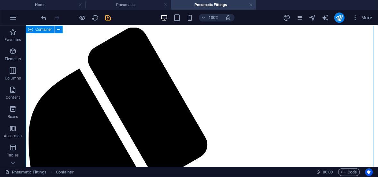
scroll to position [64, 0]
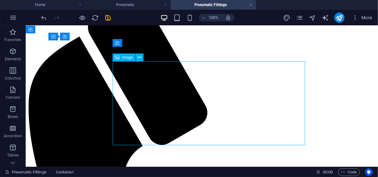
select select "px"
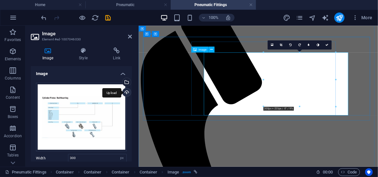
click at [126, 92] on div "Upload" at bounding box center [126, 93] width 10 height 10
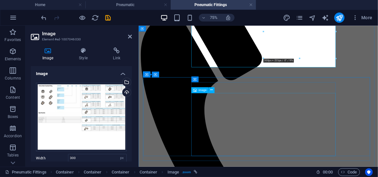
scroll to position [128, 0]
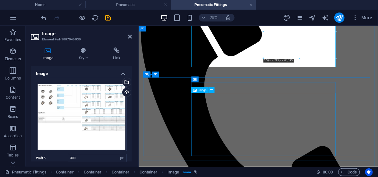
select select "px"
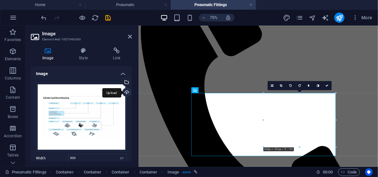
click at [126, 92] on div "Upload" at bounding box center [126, 93] width 10 height 10
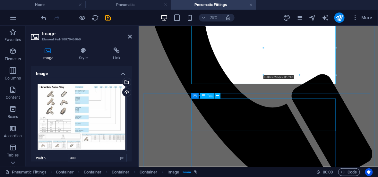
scroll to position [256, 0]
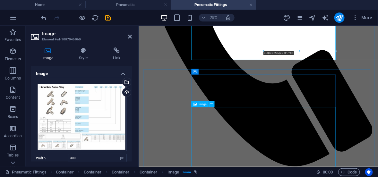
select select "px"
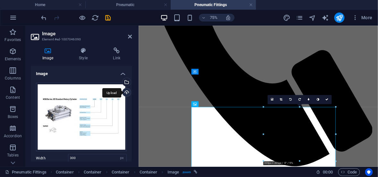
click at [126, 92] on div "Upload" at bounding box center [126, 93] width 10 height 10
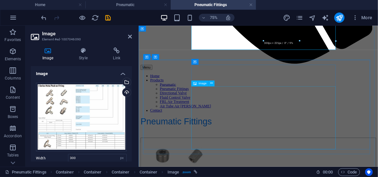
scroll to position [417, 0]
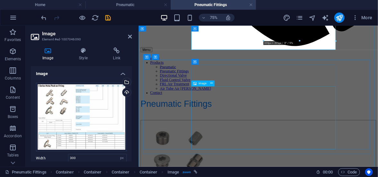
select select "px"
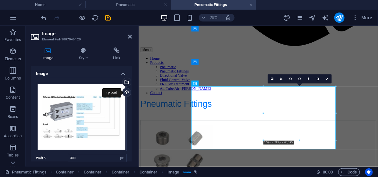
click at [124, 93] on div "Upload" at bounding box center [126, 93] width 10 height 10
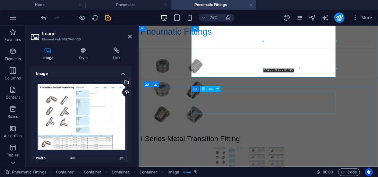
scroll to position [545, 0]
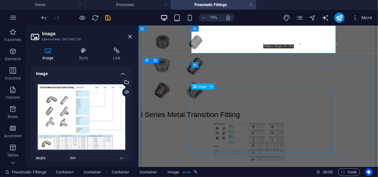
select select "px"
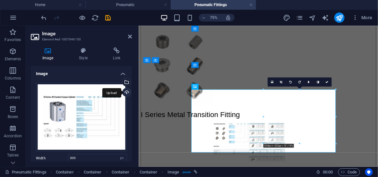
click at [126, 92] on div "Upload" at bounding box center [126, 93] width 10 height 10
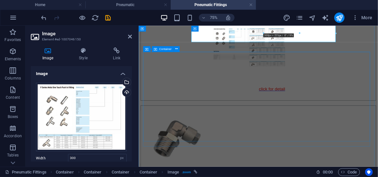
scroll to position [705, 0]
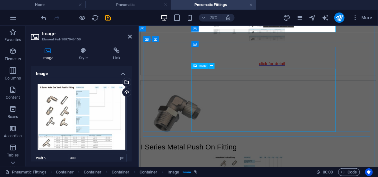
select select "px"
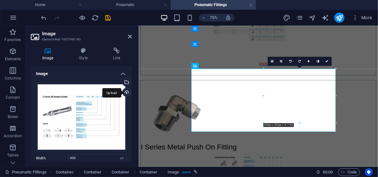
click at [126, 92] on div "Upload" at bounding box center [126, 93] width 10 height 10
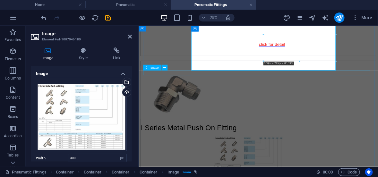
scroll to position [833, 0]
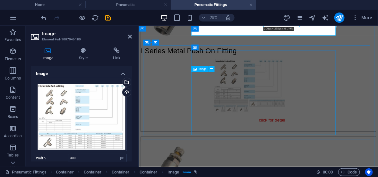
select select "px"
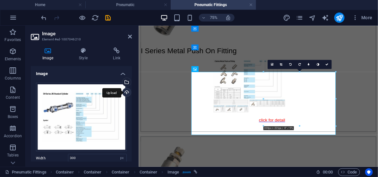
click at [125, 90] on div "Upload" at bounding box center [126, 93] width 10 height 10
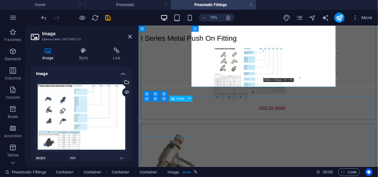
scroll to position [898, 0]
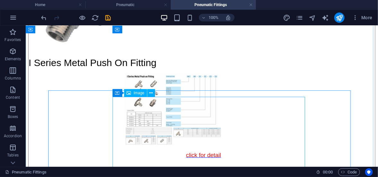
scroll to position [938, 0]
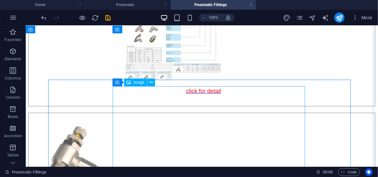
select select "px"
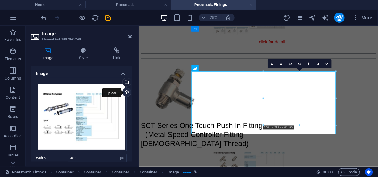
click at [124, 93] on div "Upload" at bounding box center [126, 93] width 10 height 10
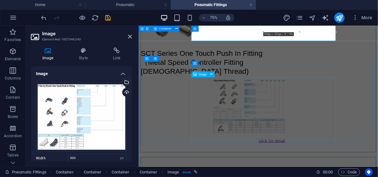
scroll to position [1066, 0]
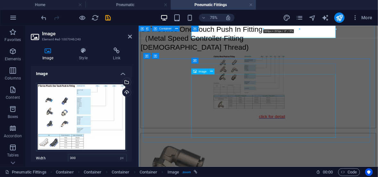
select select "px"
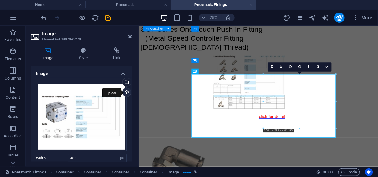
click at [126, 92] on div "Upload" at bounding box center [126, 93] width 10 height 10
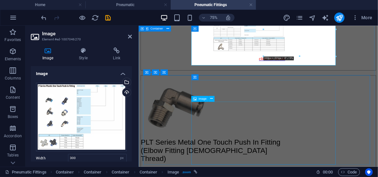
scroll to position [1162, 0]
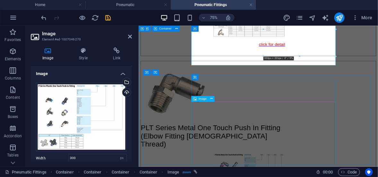
select select "px"
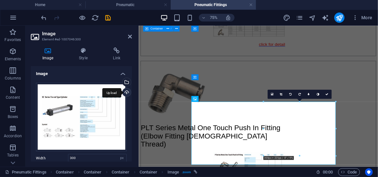
click at [126, 93] on div "Upload" at bounding box center [126, 93] width 10 height 10
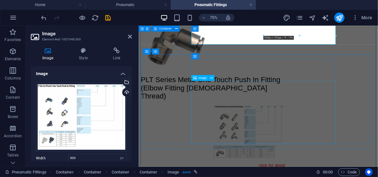
scroll to position [1323, 0]
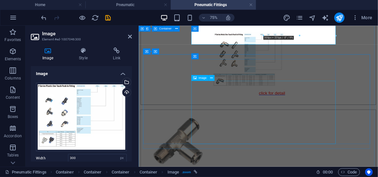
select select "px"
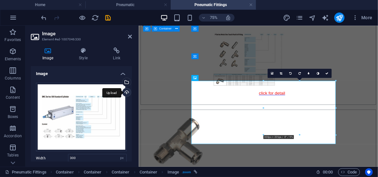
click at [126, 92] on div "Upload" at bounding box center [126, 93] width 10 height 10
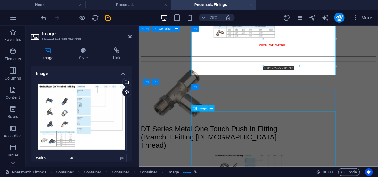
scroll to position [1451, 0]
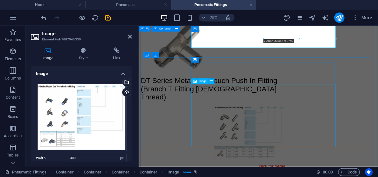
select select "px"
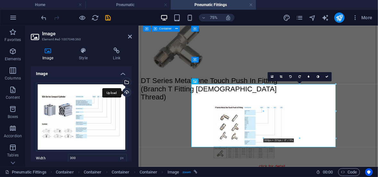
click at [126, 95] on div "Upload" at bounding box center [126, 93] width 10 height 10
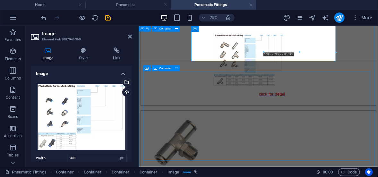
scroll to position [1579, 0]
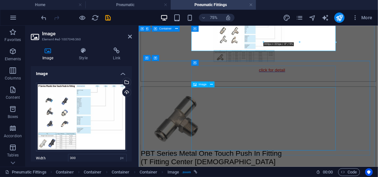
select select "px"
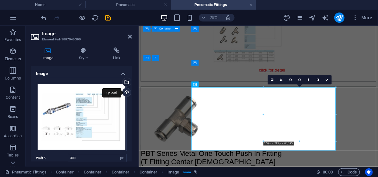
click at [126, 92] on div "Upload" at bounding box center [126, 93] width 10 height 10
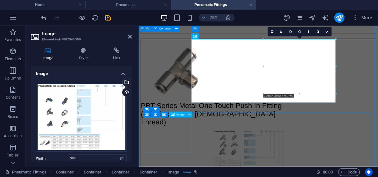
scroll to position [1707, 0]
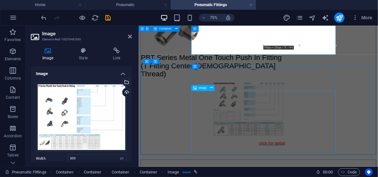
select select "px"
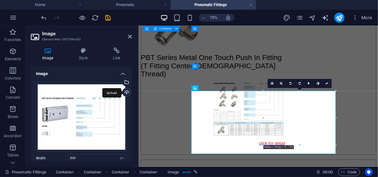
click at [124, 91] on div "Upload" at bounding box center [126, 93] width 10 height 10
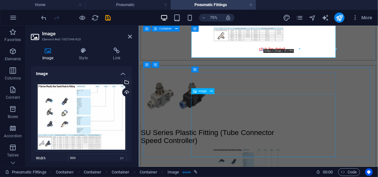
scroll to position [1835, 0]
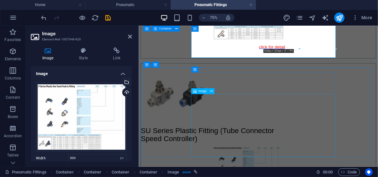
select select "px"
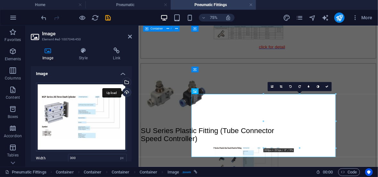
click at [126, 93] on div "Upload" at bounding box center [126, 93] width 10 height 10
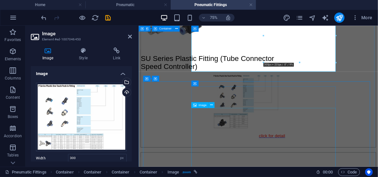
scroll to position [1964, 0]
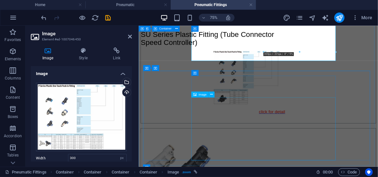
select select "px"
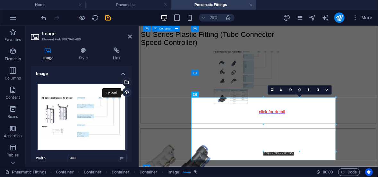
click at [125, 89] on div "Upload" at bounding box center [126, 93] width 10 height 10
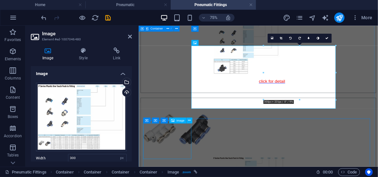
scroll to position [2092, 0]
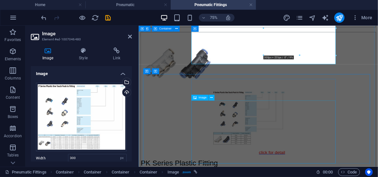
select select "px"
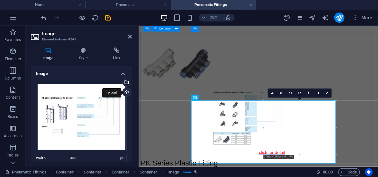
click at [125, 92] on div "Upload" at bounding box center [126, 93] width 10 height 10
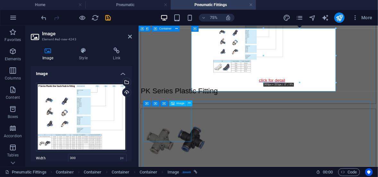
scroll to position [2252, 0]
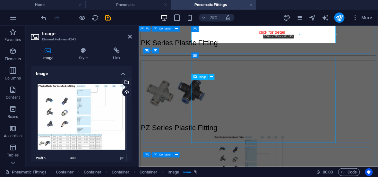
select select "px"
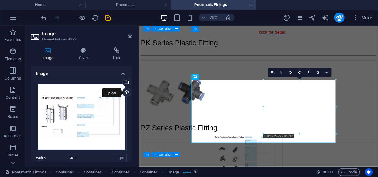
click at [125, 90] on div "Upload" at bounding box center [126, 93] width 10 height 10
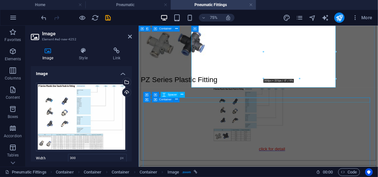
scroll to position [2348, 0]
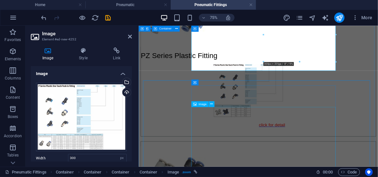
select select "px"
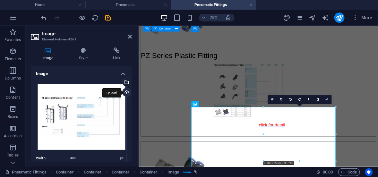
click at [126, 92] on div "Upload" at bounding box center [126, 93] width 10 height 10
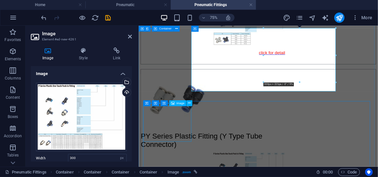
scroll to position [2477, 0]
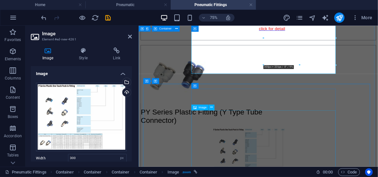
drag, startPoint x: 319, startPoint y: 157, endPoint x: 387, endPoint y: 124, distance: 75.6
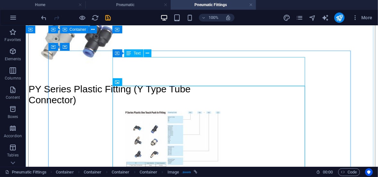
scroll to position [2573, 0]
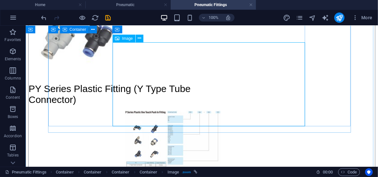
select select "px"
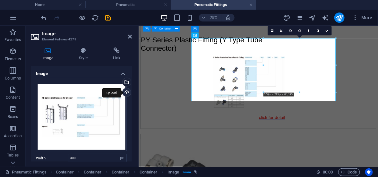
click at [126, 91] on div "Upload" at bounding box center [126, 93] width 10 height 10
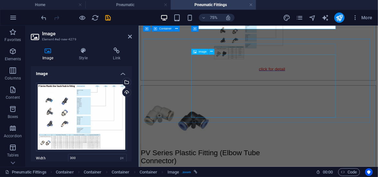
scroll to position [2669, 0]
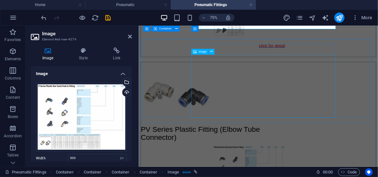
drag, startPoint x: 274, startPoint y: 98, endPoint x: 331, endPoint y: 100, distance: 57.1
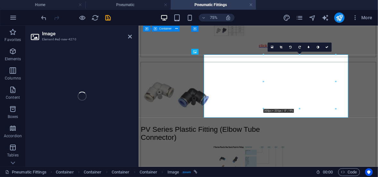
select select "px"
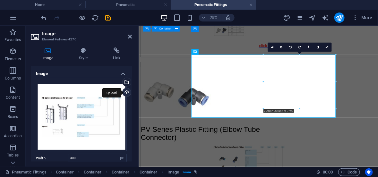
click at [123, 92] on div "Upload" at bounding box center [126, 93] width 10 height 10
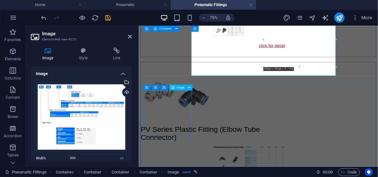
scroll to position [2733, 0]
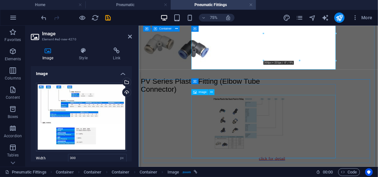
select select "px"
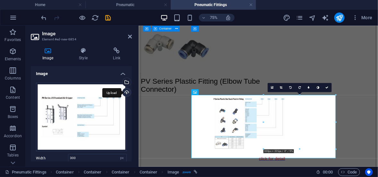
click at [124, 93] on div "Upload" at bounding box center [126, 93] width 10 height 10
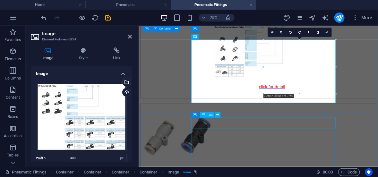
scroll to position [2797, 0]
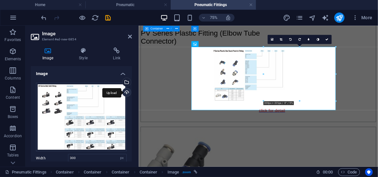
click at [124, 92] on div "Upload" at bounding box center [126, 93] width 10 height 10
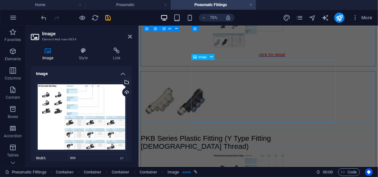
scroll to position [3054, 0]
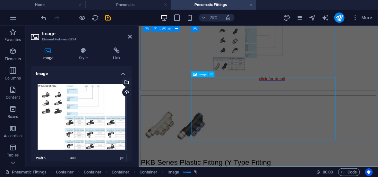
select select "px"
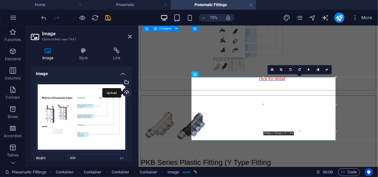
click at [124, 92] on div "Upload" at bounding box center [126, 93] width 10 height 10
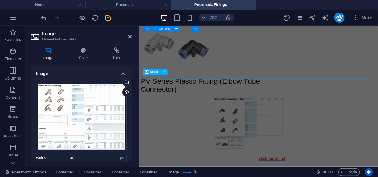
scroll to position [2733, 0]
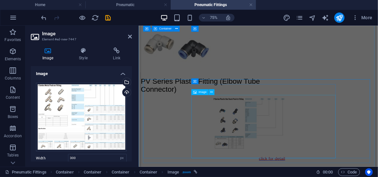
select select "px"
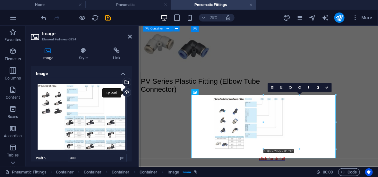
click at [125, 94] on div "Upload" at bounding box center [126, 93] width 10 height 10
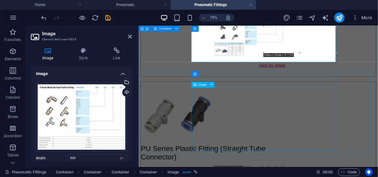
scroll to position [2861, 0]
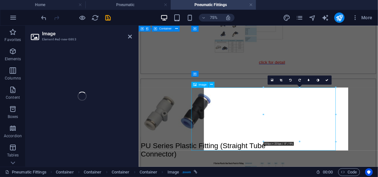
select select "px"
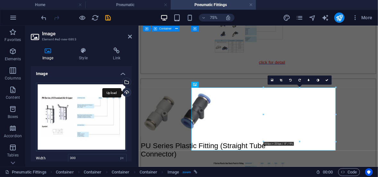
click at [126, 91] on div "Upload" at bounding box center [126, 93] width 10 height 10
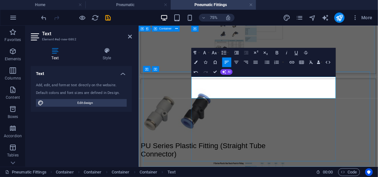
scroll to position [70, 3]
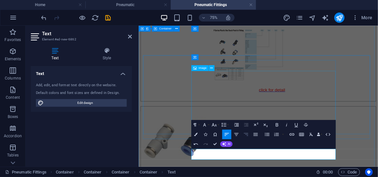
scroll to position [2765, 0]
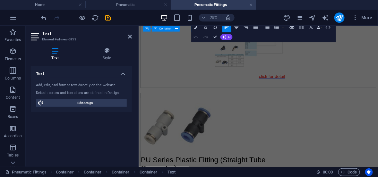
scroll to position [2724, 0]
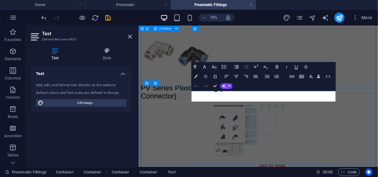
drag, startPoint x: 209, startPoint y: 117, endPoint x: 215, endPoint y: 121, distance: 6.7
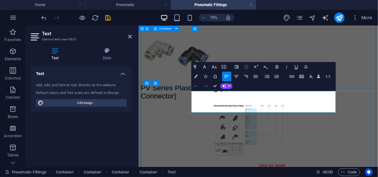
scroll to position [167, 3]
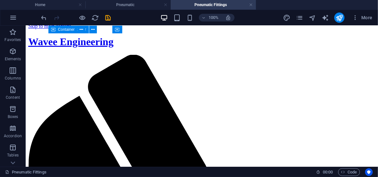
scroll to position [0, 0]
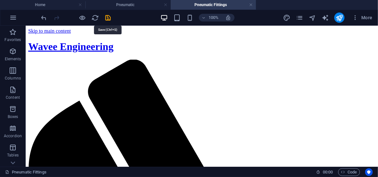
click at [106, 16] on icon "save" at bounding box center [108, 17] width 7 height 7
click at [13, 18] on icon "button" at bounding box center [13, 18] width 8 height 8
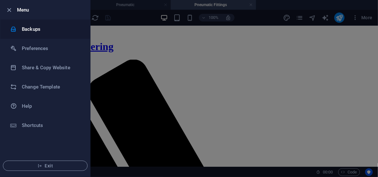
click at [37, 32] on h6 "Backups" at bounding box center [51, 29] width 59 height 8
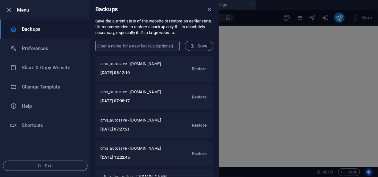
click at [129, 47] on input "text" at bounding box center [137, 46] width 84 height 10
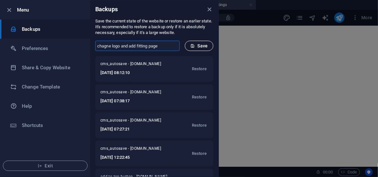
type input "chagne logo and add fitting page"
click at [196, 46] on span "Save" at bounding box center [199, 45] width 18 height 5
click at [270, 69] on div at bounding box center [189, 88] width 378 height 177
drag, startPoint x: 270, startPoint y: 69, endPoint x: 299, endPoint y: 64, distance: 29.2
click at [271, 69] on div at bounding box center [189, 88] width 378 height 177
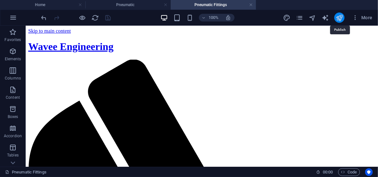
click at [340, 17] on icon "publish" at bounding box center [338, 17] width 7 height 7
